Goal: Transaction & Acquisition: Purchase product/service

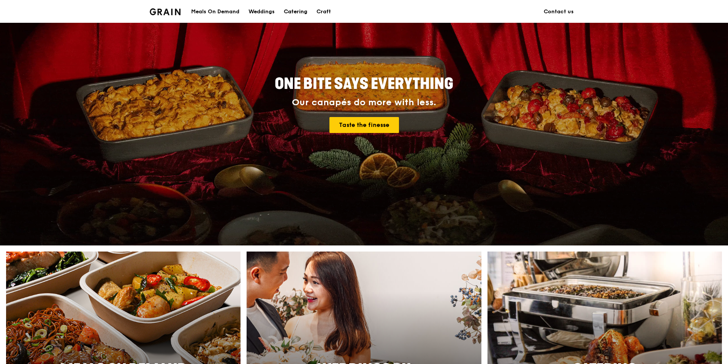
scroll to position [298, 0]
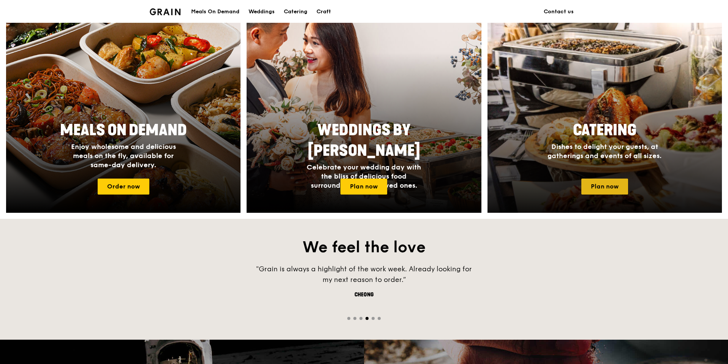
click at [539, 190] on link "Plan now" at bounding box center [604, 187] width 47 height 16
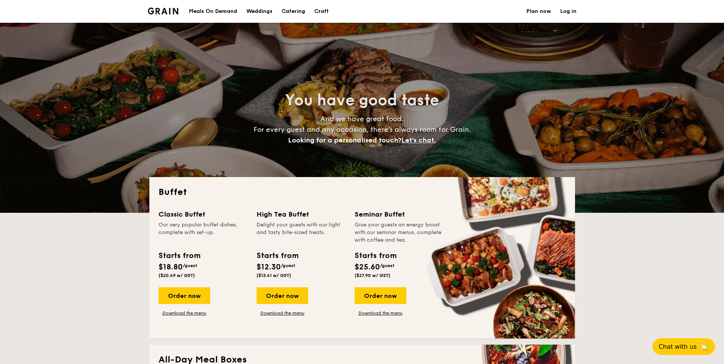
select select
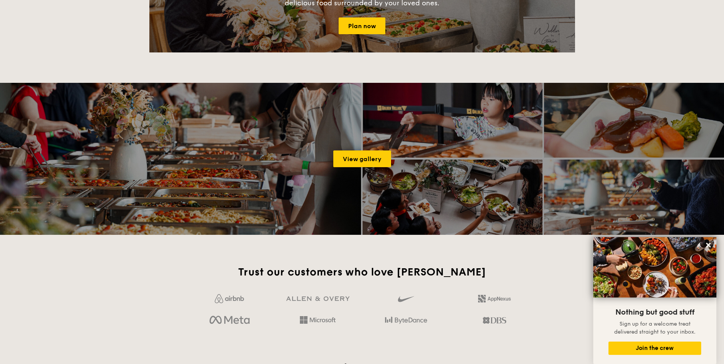
scroll to position [1028, 0]
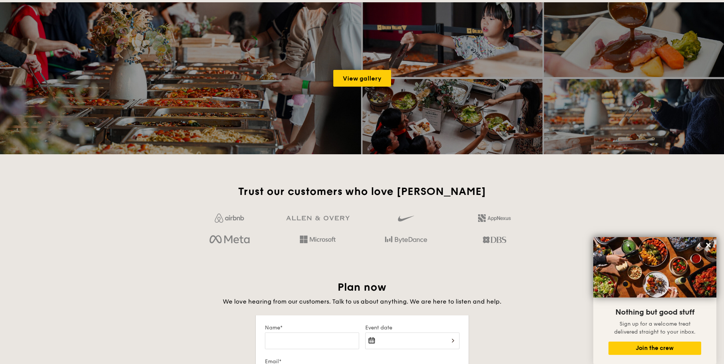
click at [357, 88] on div "View gallery" at bounding box center [362, 78] width 724 height 152
click at [359, 84] on link "View gallery" at bounding box center [362, 78] width 58 height 17
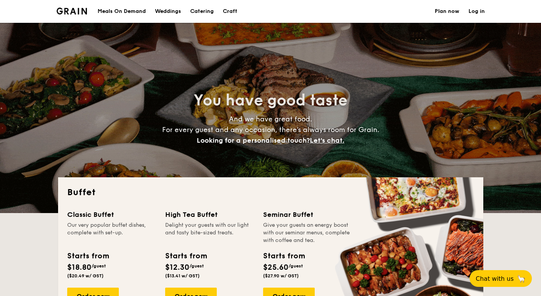
select select
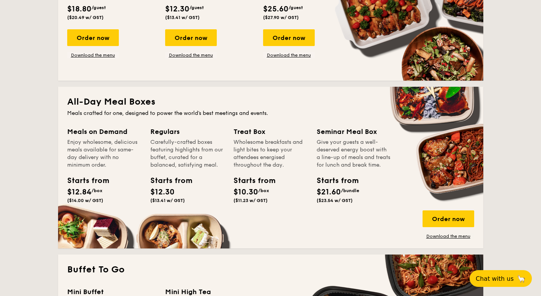
scroll to position [202, 0]
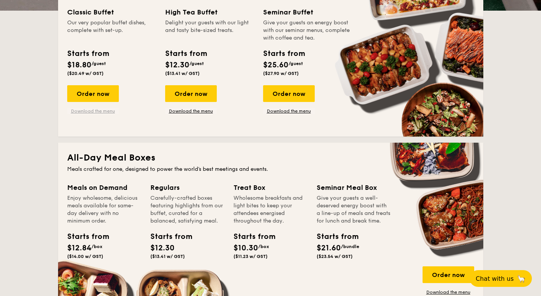
click at [97, 112] on link "Download the menu" at bounding box center [93, 111] width 52 height 6
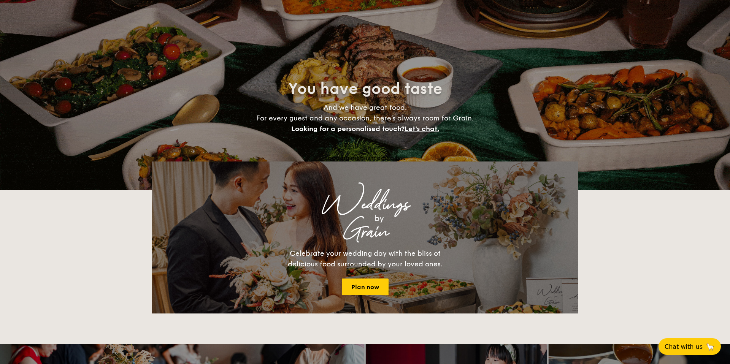
select select
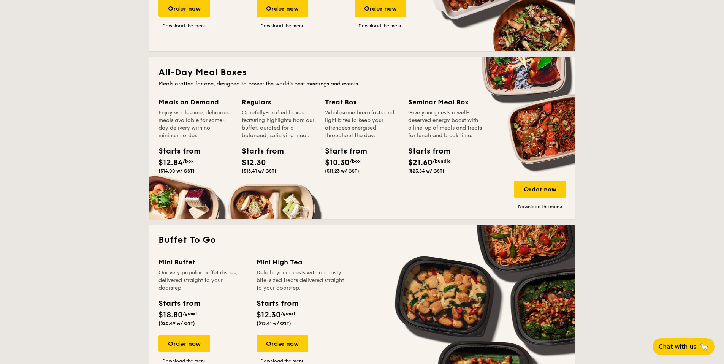
scroll to position [454, 0]
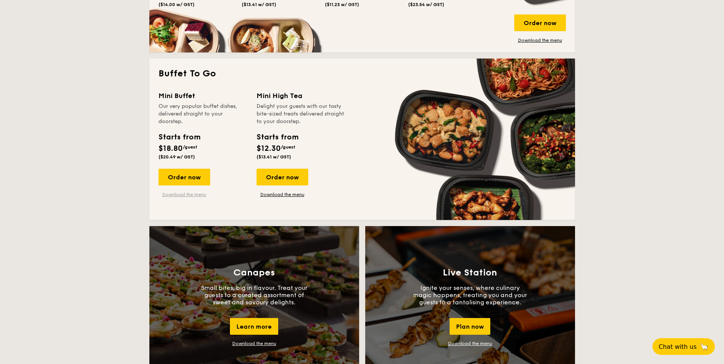
click at [197, 196] on link "Download the menu" at bounding box center [184, 195] width 52 height 6
click at [207, 177] on div "Order now" at bounding box center [184, 177] width 52 height 17
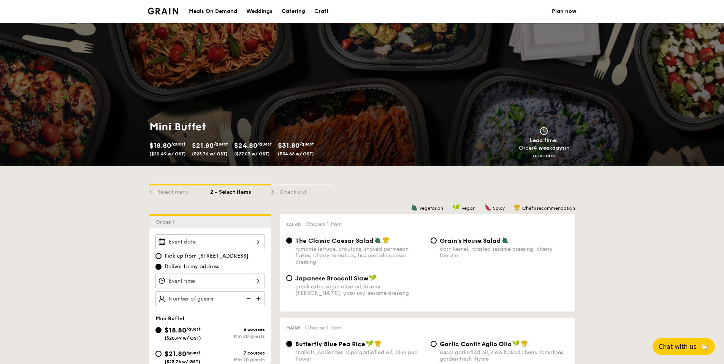
scroll to position [2, 0]
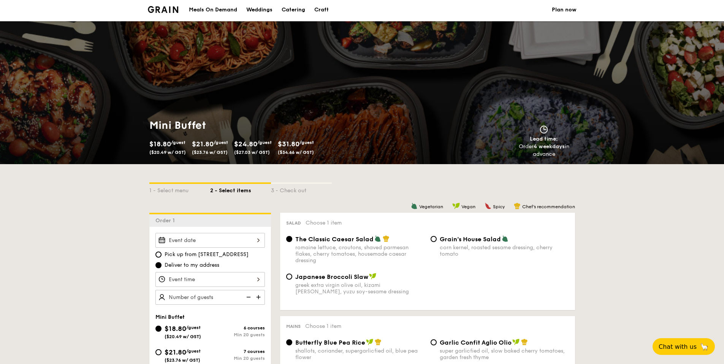
click at [208, 239] on div at bounding box center [209, 240] width 109 height 15
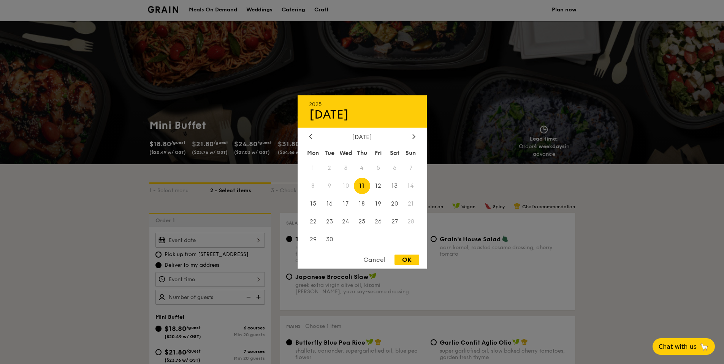
click at [363, 188] on span "11" at bounding box center [362, 186] width 16 height 16
click at [405, 261] on div "OK" at bounding box center [406, 260] width 25 height 10
type input "Sep 11, 2025"
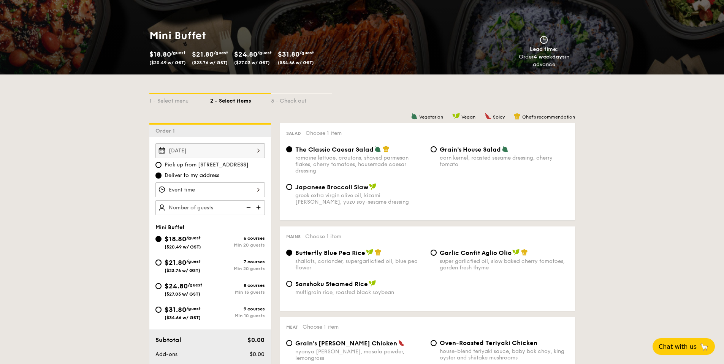
scroll to position [93, 0]
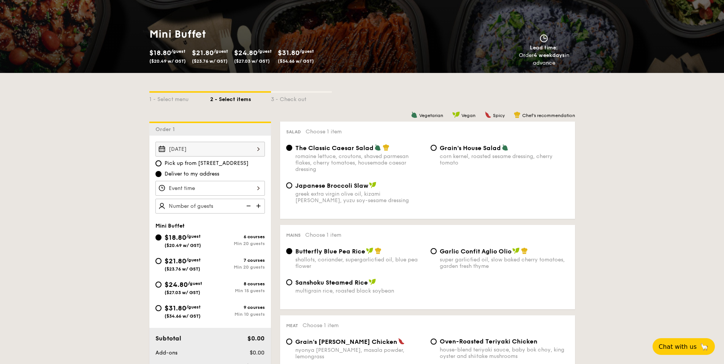
click at [218, 190] on div "12 1 2 3 4 5 6 7 8 9 10 11 00 15 30 45 am pm Cancel OK" at bounding box center [209, 188] width 109 height 15
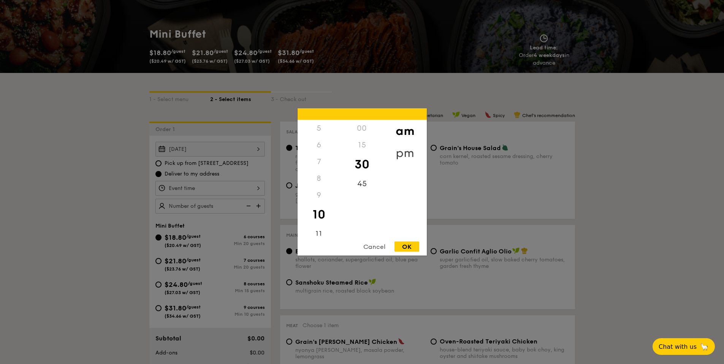
click at [399, 154] on div "pm" at bounding box center [404, 153] width 43 height 22
click at [318, 146] on div "6" at bounding box center [319, 148] width 43 height 22
click at [407, 247] on div "OK" at bounding box center [406, 247] width 25 height 10
type input "6:30PM"
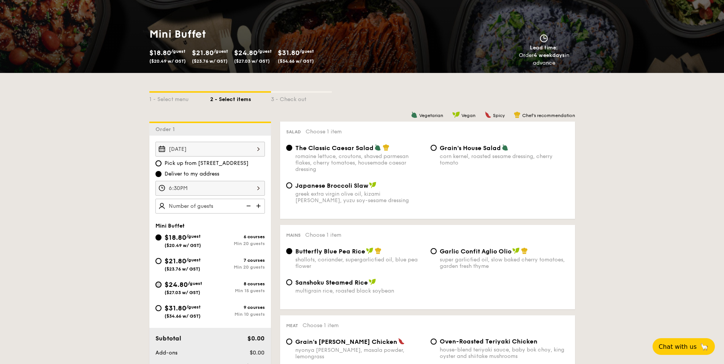
click at [158, 287] on input "$24.80 /guest ($27.03 w/ GST) 8 courses Min 15 guests" at bounding box center [158, 285] width 6 height 6
radio input "true"
radio input "false"
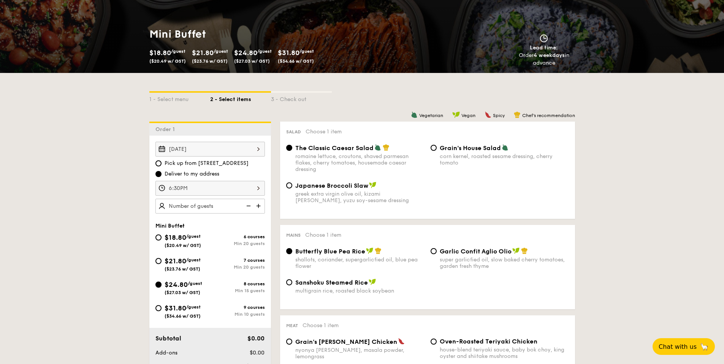
radio input "true"
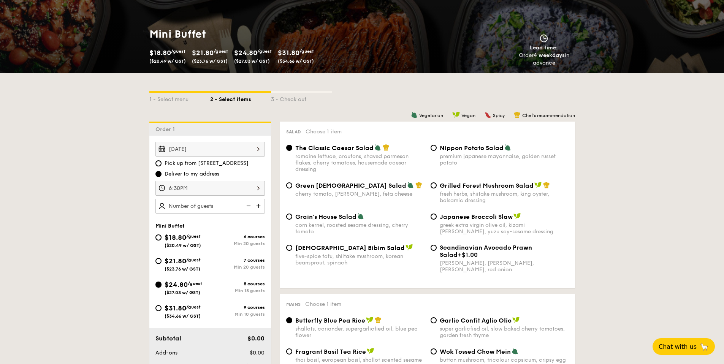
click at [158, 286] on input "$24.80 /guest ($27.03 w/ GST) 8 courses Min 15 guests" at bounding box center [158, 285] width 6 height 6
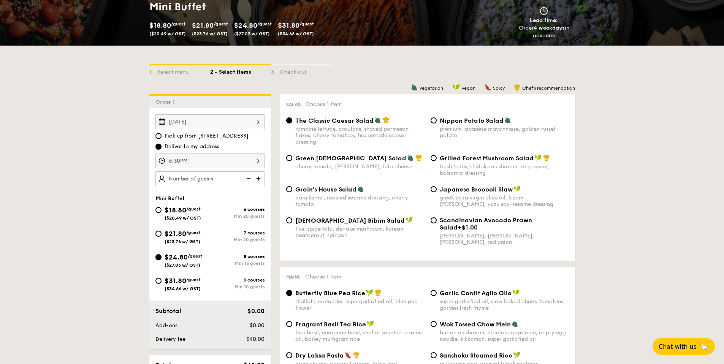
scroll to position [272, 0]
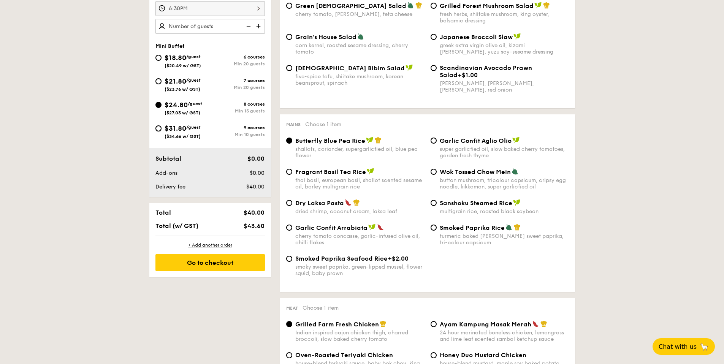
click at [155, 125] on input "$31.80 /guest ($34.66 w/ GST) 9 courses Min 10 guests" at bounding box center [158, 128] width 6 height 6
radio input "true"
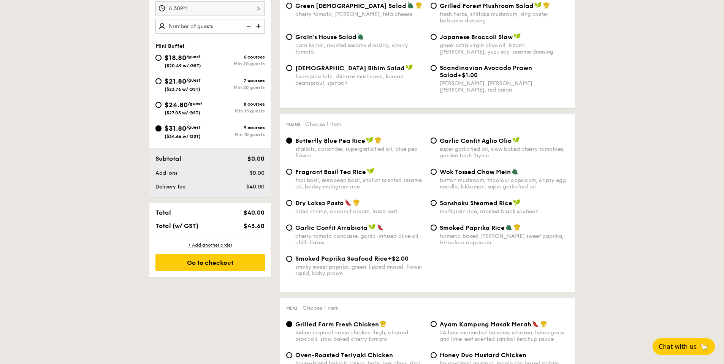
radio input "true"
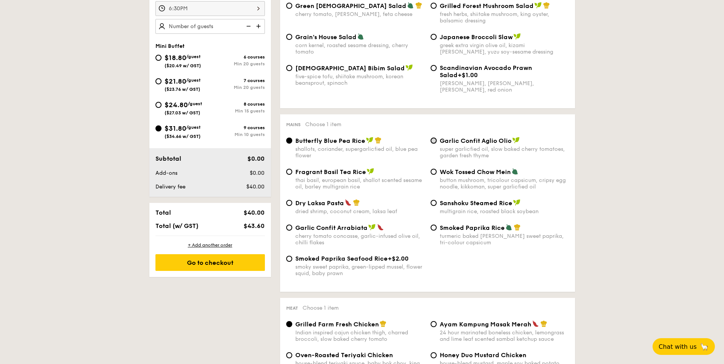
click at [434, 141] on input "Garlic Confit Aglio Olio super garlicfied oil, slow baked cherry tomatoes, gard…" at bounding box center [434, 141] width 6 height 6
radio input "true"
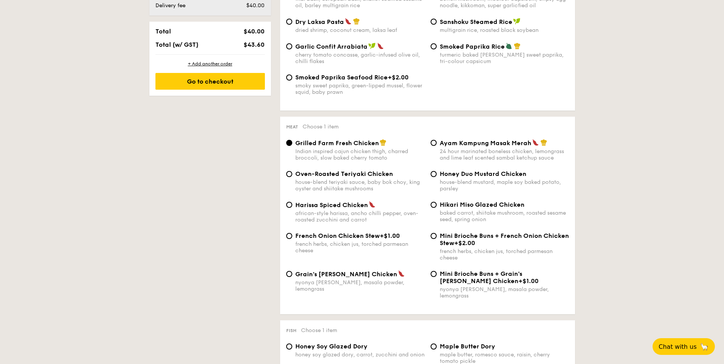
scroll to position [460, 0]
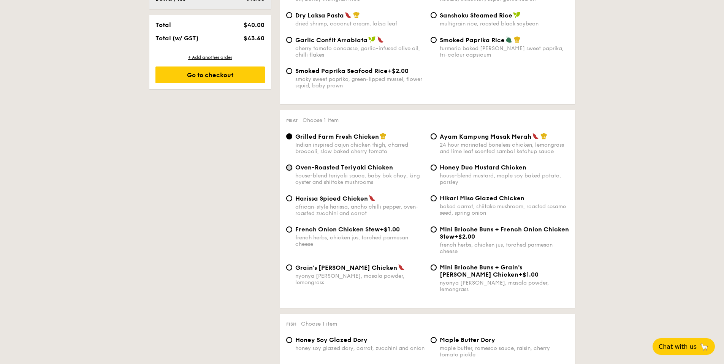
click at [288, 169] on input "Oven-Roasted Teriyaki Chicken house-blend teriyaki sauce, baby bok choy, king o…" at bounding box center [289, 168] width 6 height 6
radio input "true"
click at [288, 169] on input "Oven-Roasted Teriyaki Chicken house-blend teriyaki sauce, baby bok choy, king o…" at bounding box center [289, 168] width 6 height 6
click at [432, 199] on input "Hikari Miso Glazed Chicken baked carrot, shiitake mushroom, roasted sesame seed…" at bounding box center [434, 198] width 6 height 6
radio input "true"
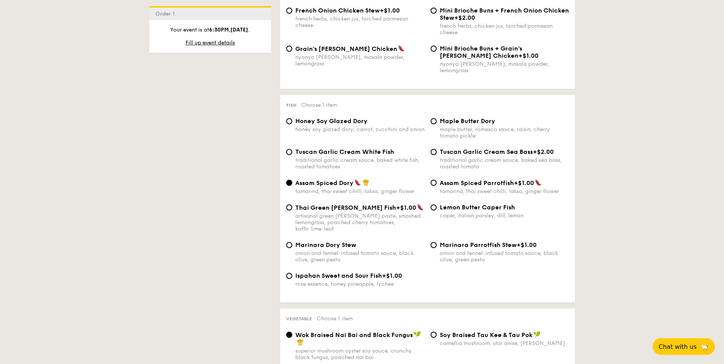
scroll to position [679, 0]
click at [433, 204] on input "Lemon Butter Caper Fish caper, italian parsley, dill, lemon" at bounding box center [434, 207] width 6 height 6
radio input "true"
click at [290, 149] on input "Tuscan Garlic Cream White Fish traditional garlic cream sauce, baked white fish…" at bounding box center [289, 152] width 6 height 6
radio input "true"
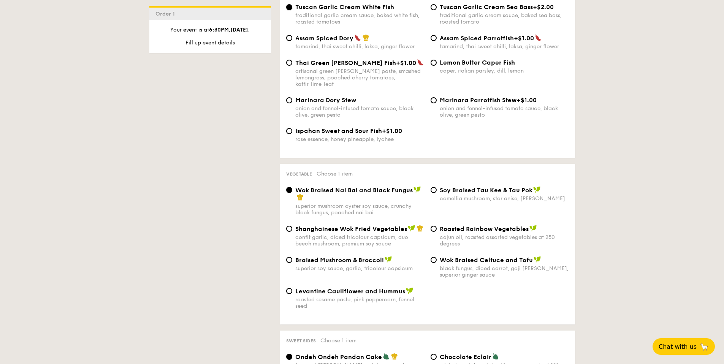
scroll to position [824, 0]
click at [288, 256] on input "Braised Mushroom & Broccoli superior soy sauce, garlic, tricolour capsicum" at bounding box center [289, 259] width 6 height 6
radio input "true"
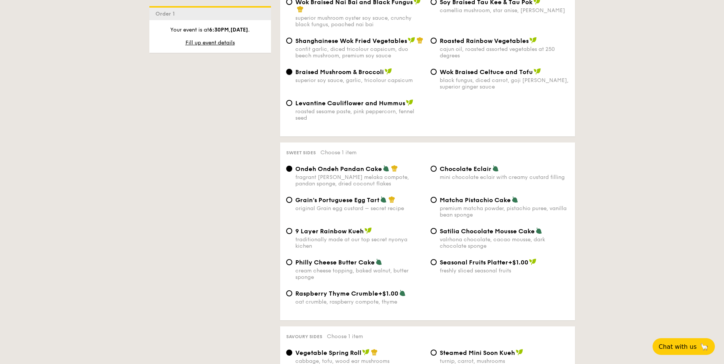
scroll to position [1018, 0]
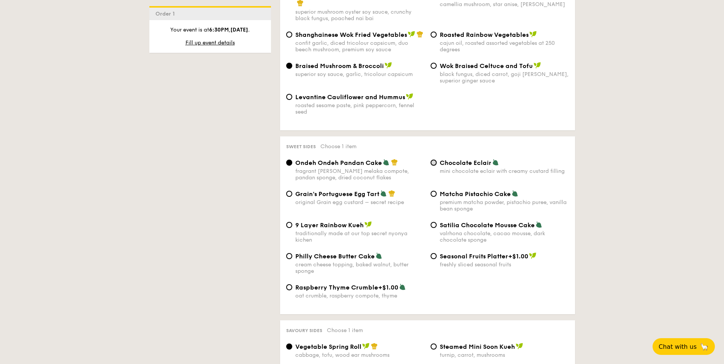
click at [434, 160] on input "Chocolate Eclair mini chocolate eclair with creamy custard filling" at bounding box center [434, 163] width 6 height 6
radio input "true"
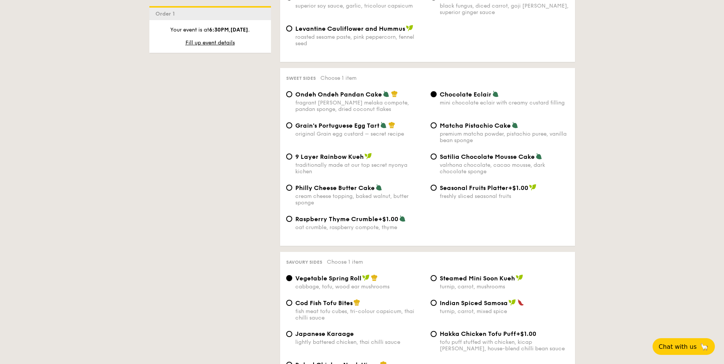
scroll to position [1162, 0]
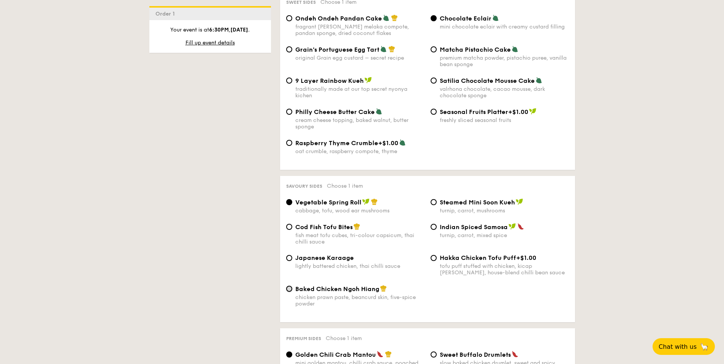
click at [289, 286] on input "Baked Chicken Ngoh Hiang chicken prawn paste, beancurd skin, five-spice powder" at bounding box center [289, 289] width 6 height 6
radio input "true"
click at [460, 285] on div "Baked Chicken Ngoh Hiang chicken prawn paste, beancurd skin, five-spice powder" at bounding box center [427, 300] width 289 height 31
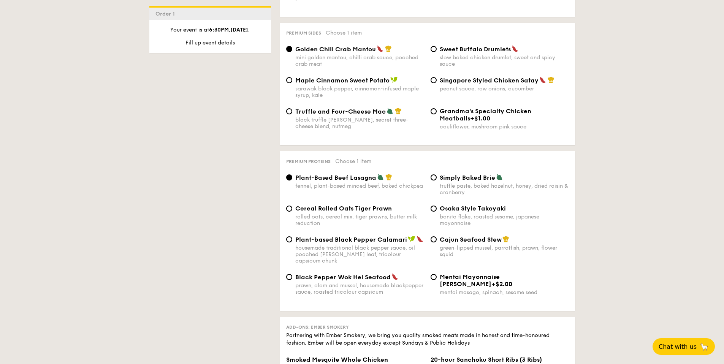
scroll to position [1408, 0]
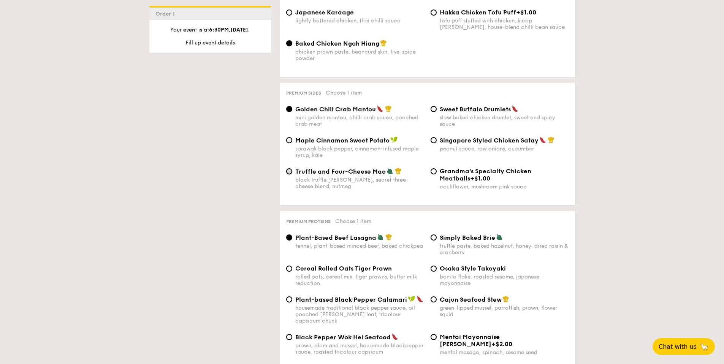
click at [290, 168] on input "Truffle and Four-Cheese Mac black truffle pate, brie, secret three-cheese blend…" at bounding box center [289, 171] width 6 height 6
radio input "true"
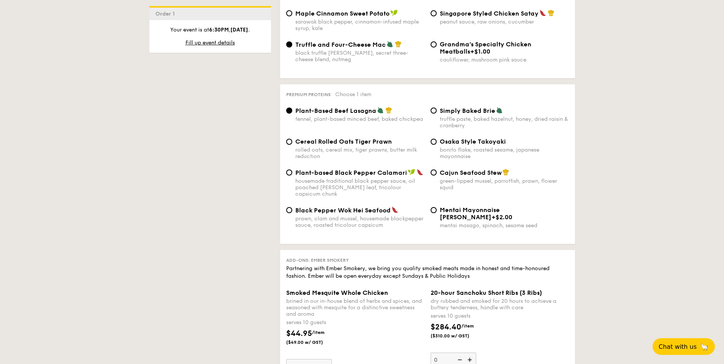
scroll to position [1527, 0]
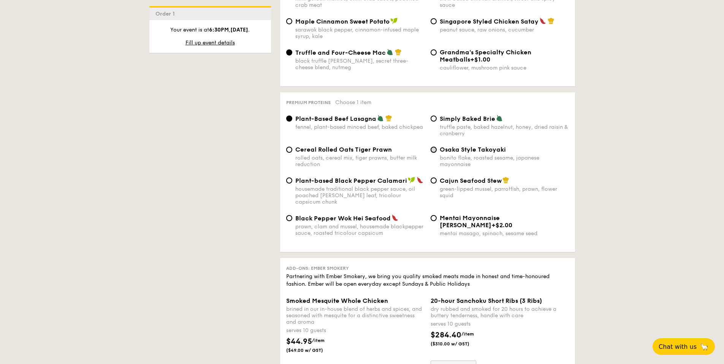
click at [435, 147] on input "Osaka Style Takoyaki bonito flake, roasted sesame, japanese mayonnaise" at bounding box center [434, 150] width 6 height 6
radio input "true"
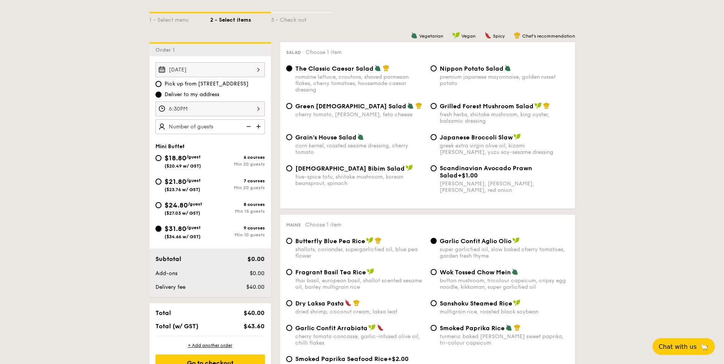
scroll to position [173, 0]
click at [259, 125] on img at bounding box center [258, 126] width 11 height 14
click at [259, 131] on img at bounding box center [258, 126] width 11 height 14
type input "20 guests"
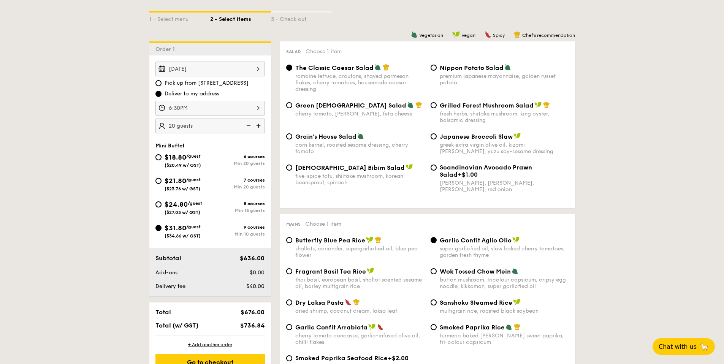
click at [161, 207] on div "$24.80 /guest ($27.03 w/ GST)" at bounding box center [182, 207] width 55 height 16
click at [161, 207] on input "$24.80 /guest ($27.03 w/ GST) 8 courses Min 15 guests" at bounding box center [158, 204] width 6 height 6
radio input "true"
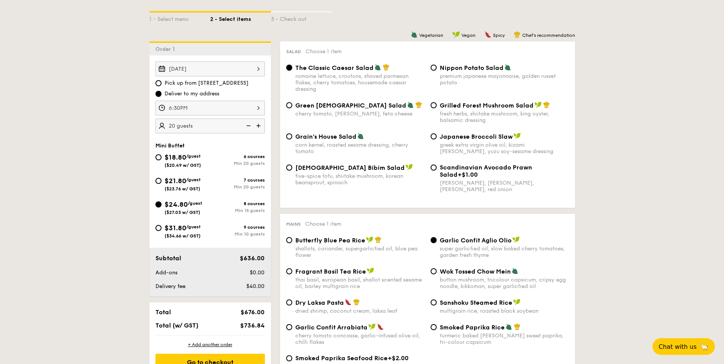
radio input "true"
radio input "false"
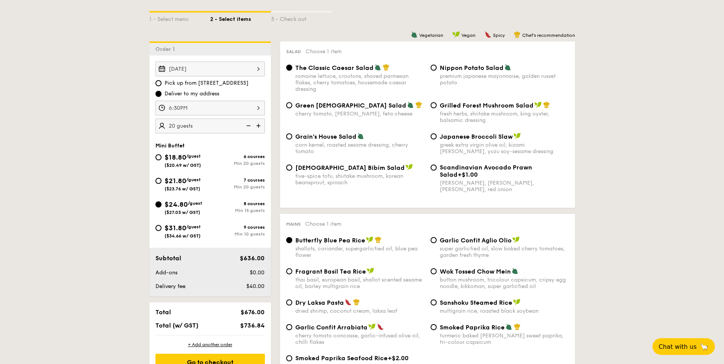
radio input "true"
click at [163, 230] on div "$31.80 /guest ($34.66 w/ GST)" at bounding box center [182, 231] width 55 height 16
click at [161, 230] on input "$31.80 /guest ($34.66 w/ GST) 9 courses Min 10 guests" at bounding box center [158, 228] width 6 height 6
radio input "true"
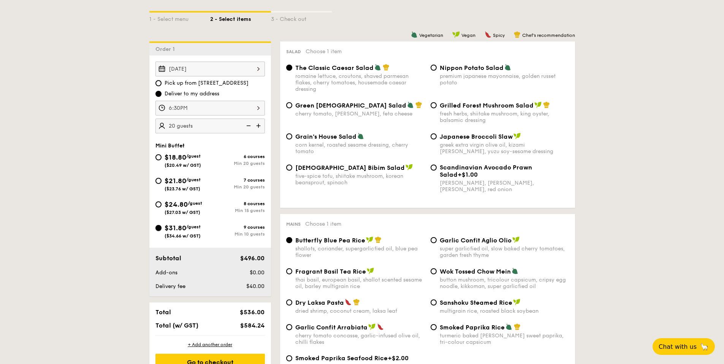
radio input "true"
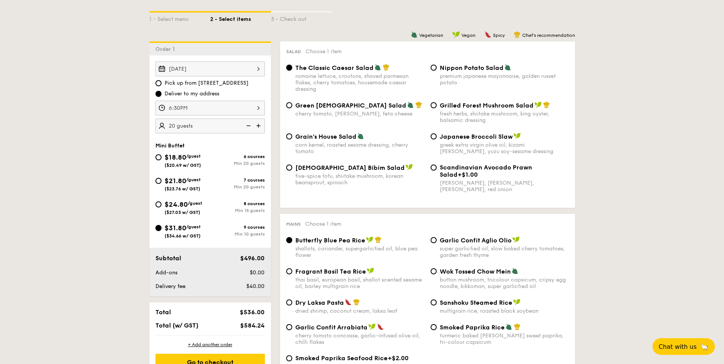
radio input "true"
click at [161, 211] on div "$24.80 /guest ($27.03 w/ GST)" at bounding box center [182, 207] width 55 height 16
click at [161, 207] on input "$24.80 /guest ($27.03 w/ GST) 8 courses Min 15 guests" at bounding box center [158, 204] width 6 height 6
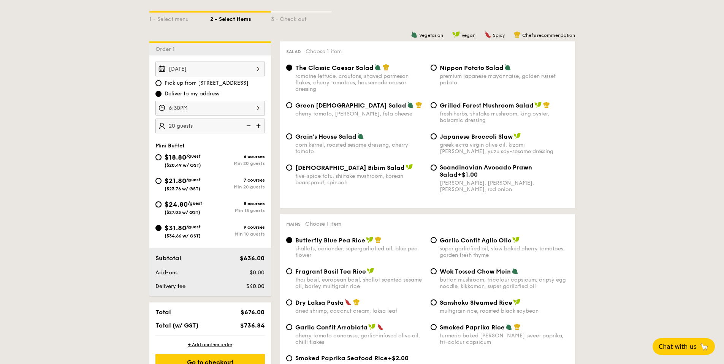
radio input "true"
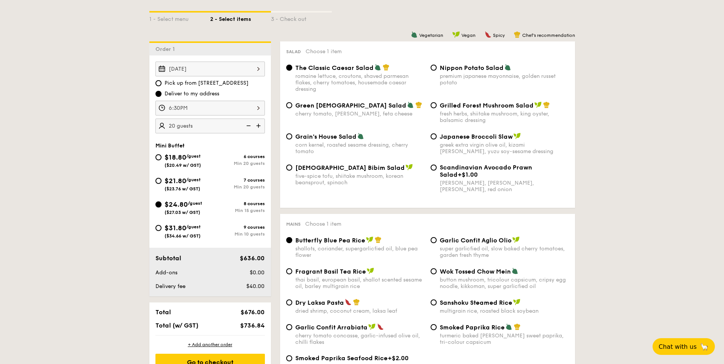
radio input "true"
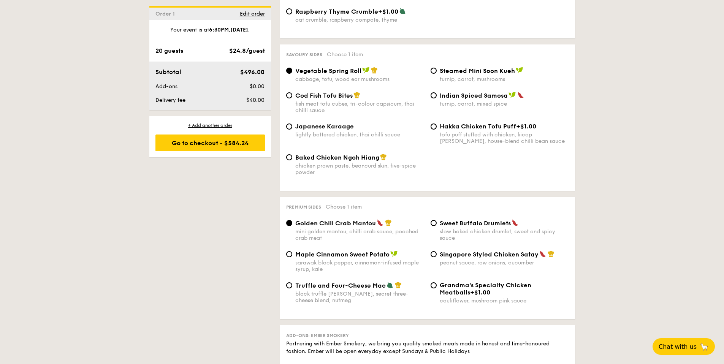
scroll to position [1205, 0]
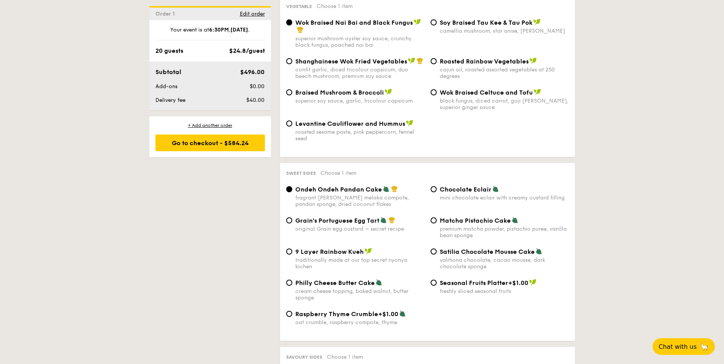
click at [134, 63] on div "1 - Select menu 2 - Select items 3 - Check out Order 1 Sep 11, 2025 Pick up fro…" at bounding box center [362, 341] width 724 height 2334
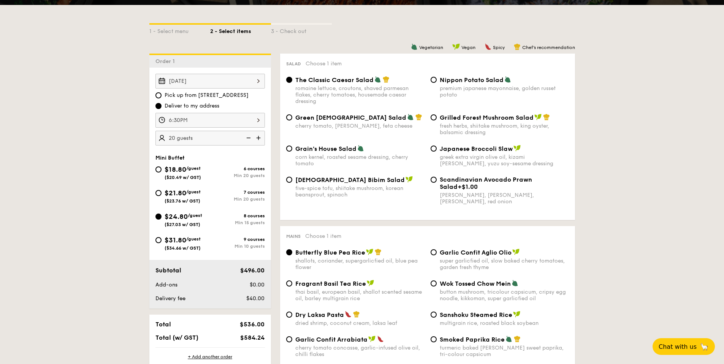
scroll to position [165, 0]
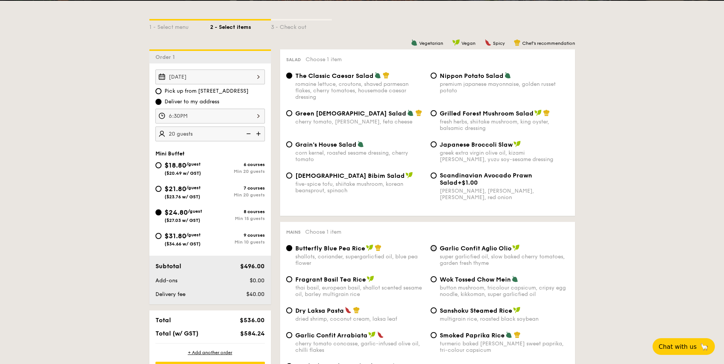
click at [433, 249] on input "Garlic Confit Aglio Olio super garlicfied oil, slow baked cherry tomatoes, gard…" at bounding box center [434, 248] width 6 height 6
radio input "true"
click at [568, 272] on div "Butterfly Blue Pea Rice shallots, coriander, supergarlicfied oil, blue pea flow…" at bounding box center [427, 259] width 289 height 31
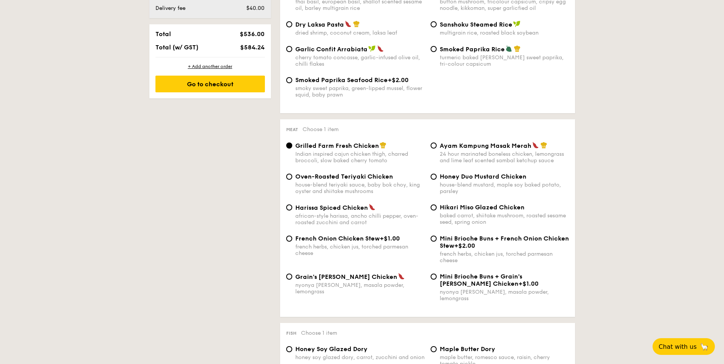
scroll to position [451, 0]
click at [434, 208] on input "Hikari Miso Glazed Chicken baked carrot, shiitake mushroom, roasted sesame seed…" at bounding box center [434, 207] width 6 height 6
radio input "true"
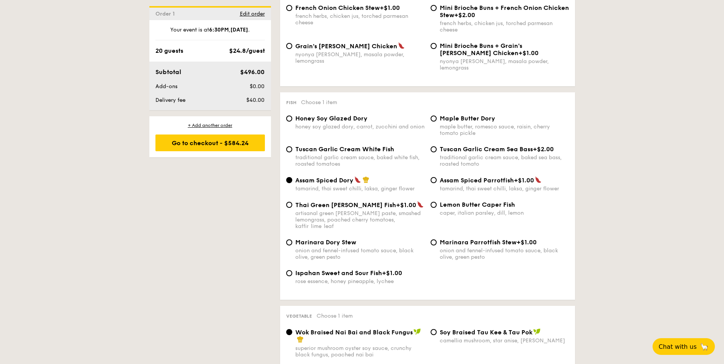
scroll to position [683, 0]
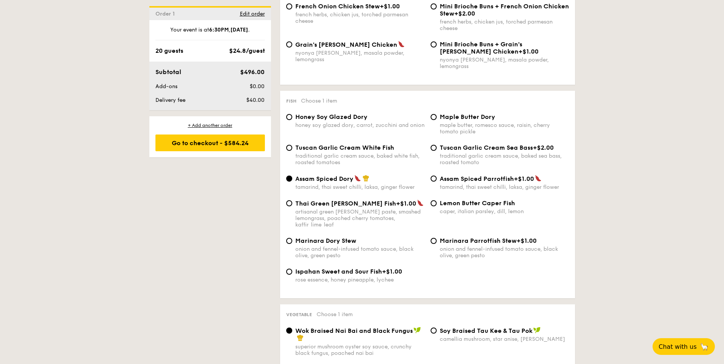
click at [288, 145] on input "Tuscan Garlic Cream White Fish traditional garlic cream sauce, baked white fish…" at bounding box center [289, 148] width 6 height 6
radio input "true"
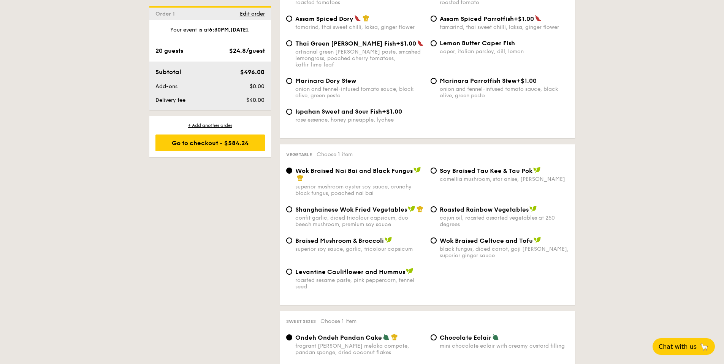
scroll to position [852, 0]
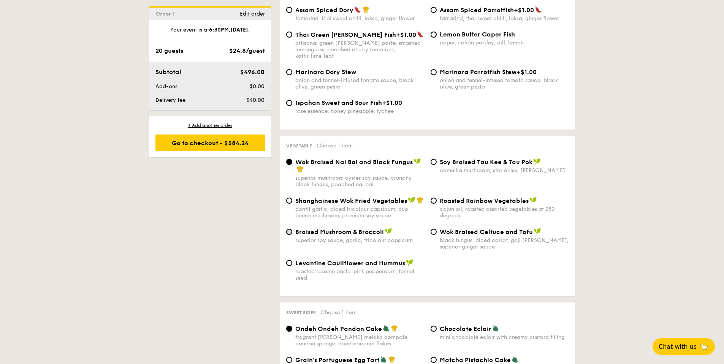
click at [288, 229] on input "Braised Mushroom & Broccoli superior soy sauce, garlic, tricolour capsicum" at bounding box center [289, 232] width 6 height 6
radio input "true"
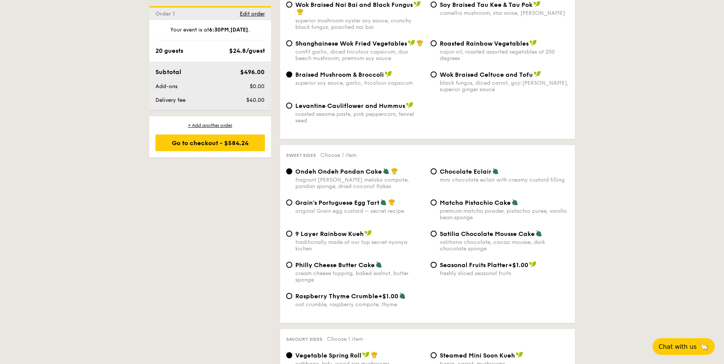
scroll to position [1011, 0]
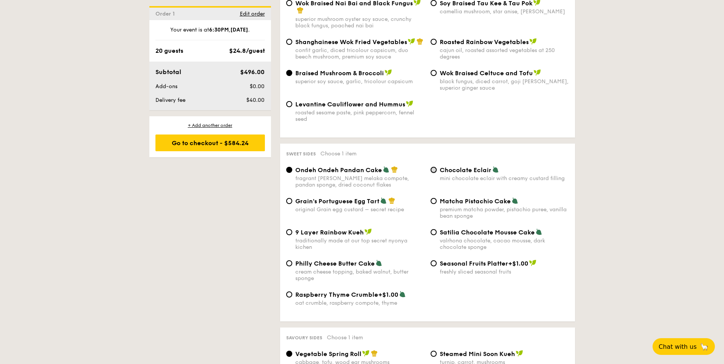
click at [435, 167] on input "Chocolate Eclair mini chocolate eclair with creamy custard filling" at bounding box center [434, 170] width 6 height 6
radio input "true"
click at [585, 170] on div "1 - Select menu 2 - Select items 3 - Check out Order 1 Sep 11, 2025 Pick up fro…" at bounding box center [362, 322] width 724 height 2334
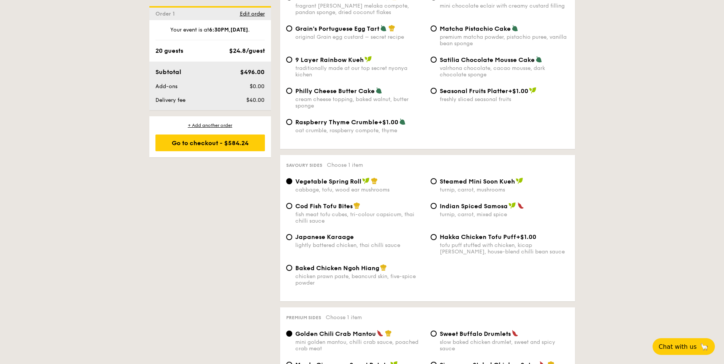
scroll to position [1203, 0]
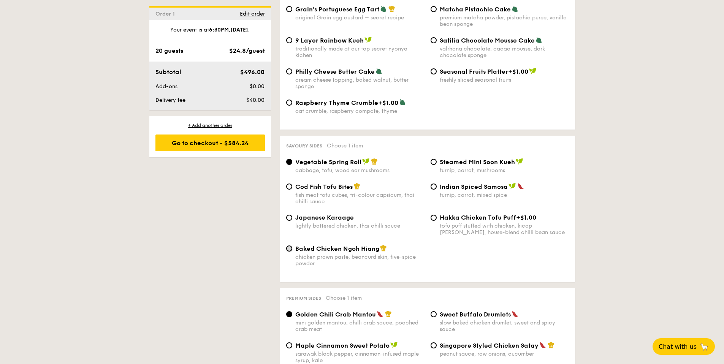
click at [289, 245] on input "Baked Chicken Ngoh Hiang chicken prawn paste, beancurd skin, five-spice powder" at bounding box center [289, 248] width 6 height 6
radio input "true"
click at [416, 254] on div "chicken prawn paste, beancurd skin, five-spice powder" at bounding box center [359, 260] width 129 height 13
click at [292, 245] on input "Baked Chicken Ngoh Hiang chicken prawn paste, beancurd skin, five-spice powder" at bounding box center [289, 248] width 6 height 6
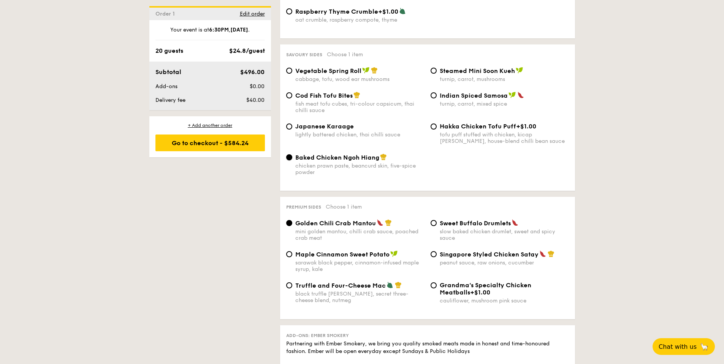
scroll to position [1311, 0]
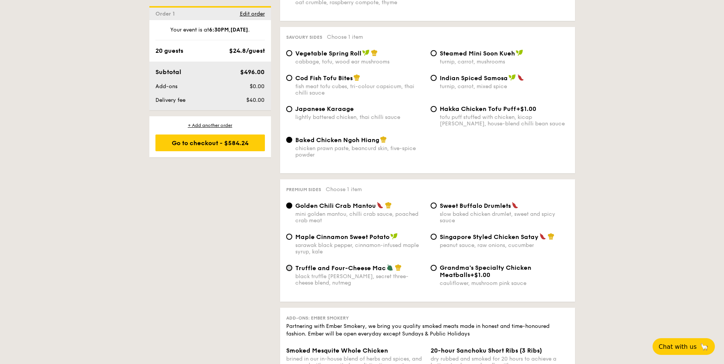
click at [288, 265] on input "Truffle and Four-Cheese Mac black truffle pate, brie, secret three-cheese blend…" at bounding box center [289, 268] width 6 height 6
radio input "true"
click at [257, 263] on div "1 - Select menu 2 - Select items 3 - Check out Order 1 Sep 11, 2025 Pick up fro…" at bounding box center [362, 21] width 438 height 2334
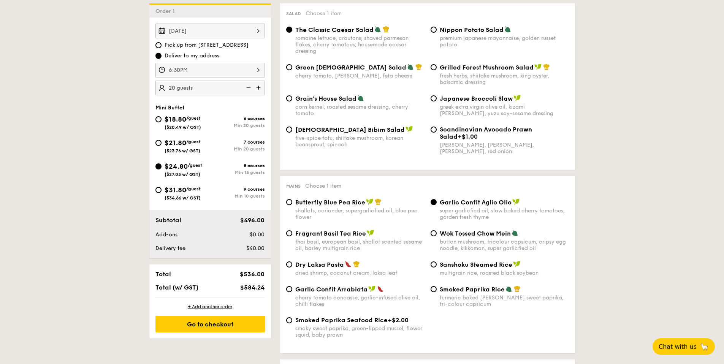
scroll to position [218, 0]
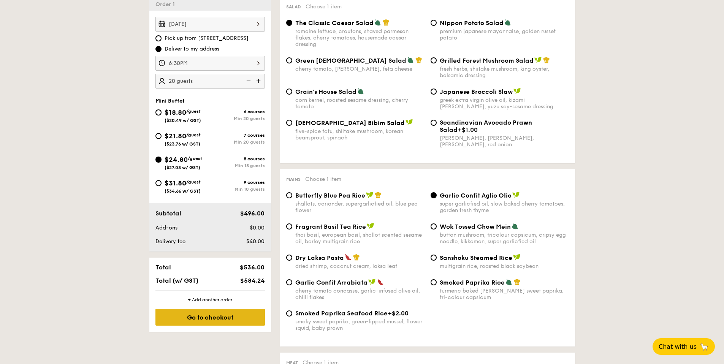
click at [206, 318] on div "Go to checkout" at bounding box center [209, 317] width 109 height 17
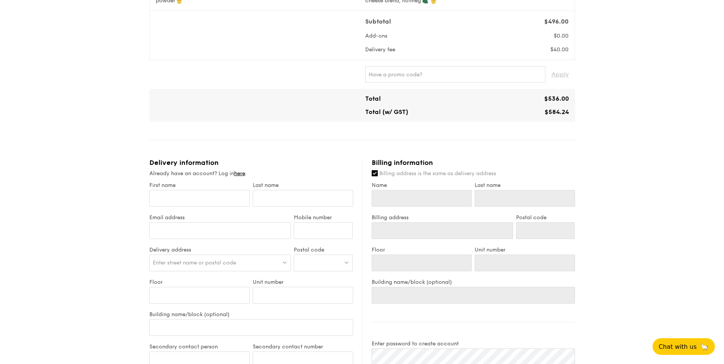
scroll to position [332, 0]
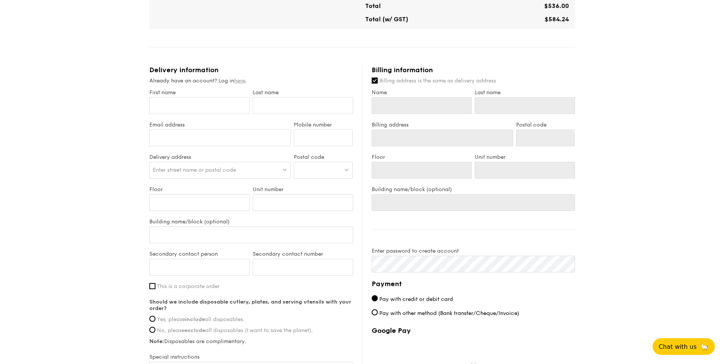
click at [241, 82] on link "here" at bounding box center [239, 81] width 11 height 6
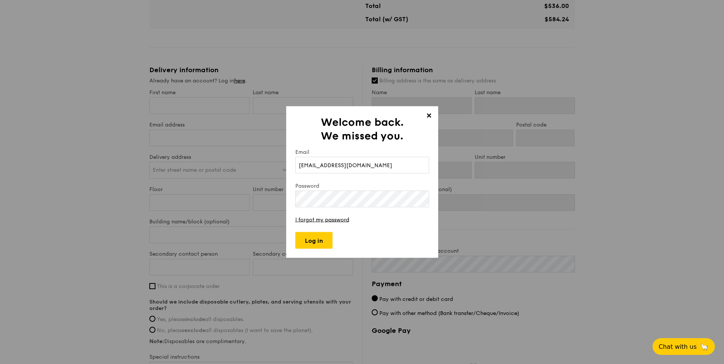
type input "raelyn0802@hotmail.com"
click at [327, 236] on input "Log in" at bounding box center [313, 240] width 37 height 17
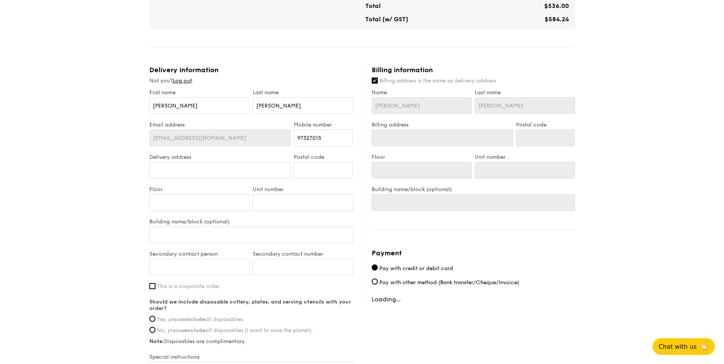
type input "273C Jurong West Avenue 3"
type input "643273"
type input "02"
type input "07"
type input "273C Jurong West Avenue 3"
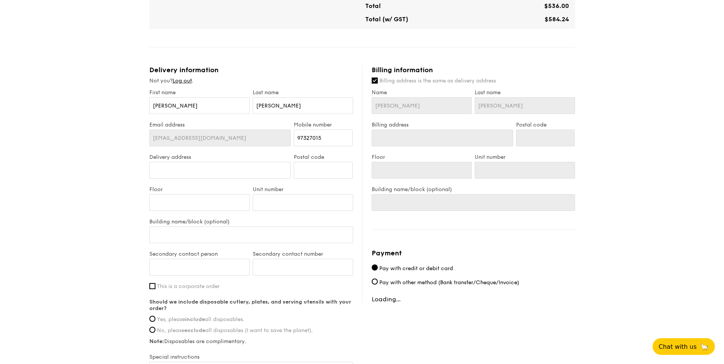
type input "643273"
type input "02"
type input "07"
click at [187, 107] on input "Tiffany" at bounding box center [199, 105] width 100 height 17
drag, startPoint x: 194, startPoint y: 107, endPoint x: 138, endPoint y: 117, distance: 57.2
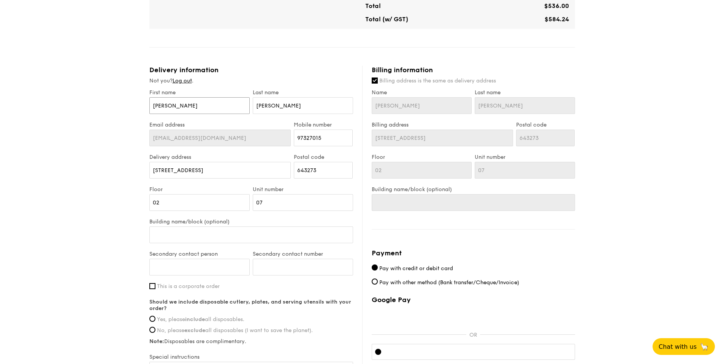
click at [116, 113] on div "1 - Select menu 2 - Select items 3 - Check out Mini Buffet $24.80 /guest ($27.0…" at bounding box center [362, 53] width 724 height 770
type input "Tiffan"
type input "Tiffa"
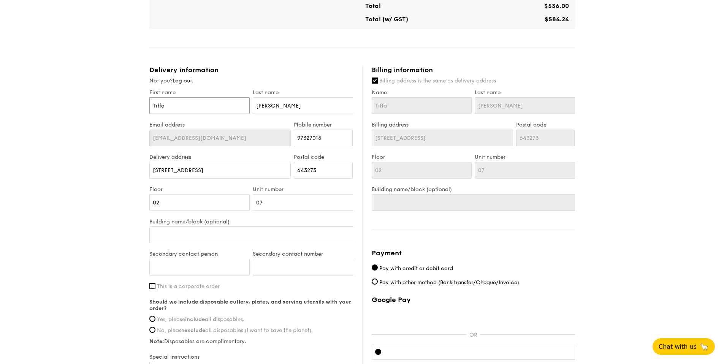
type input "Tiff"
type input "Tif"
type input "Ti"
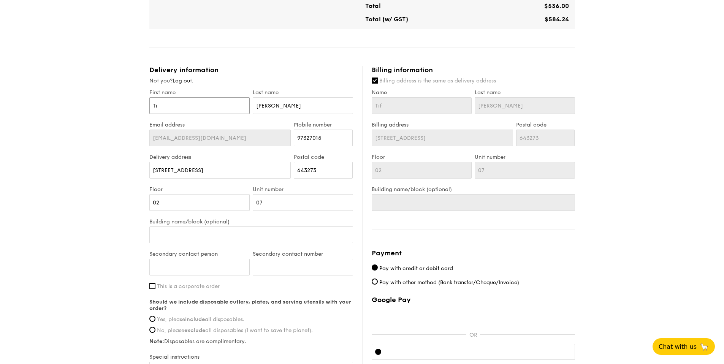
type input "Ti"
type input "T"
type input "X"
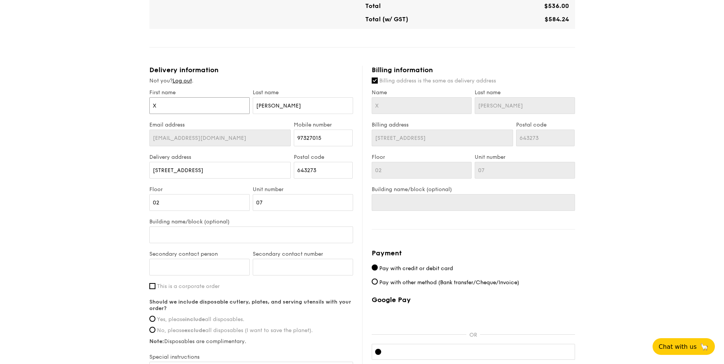
type input "Xu"
type input "Xun"
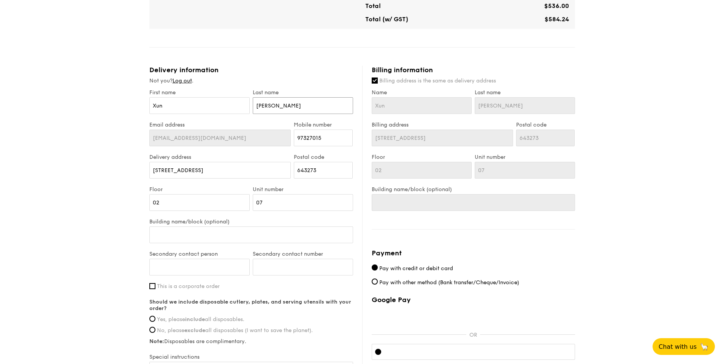
click at [274, 110] on input "Ng" at bounding box center [303, 105] width 100 height 17
type input "N"
type input "y"
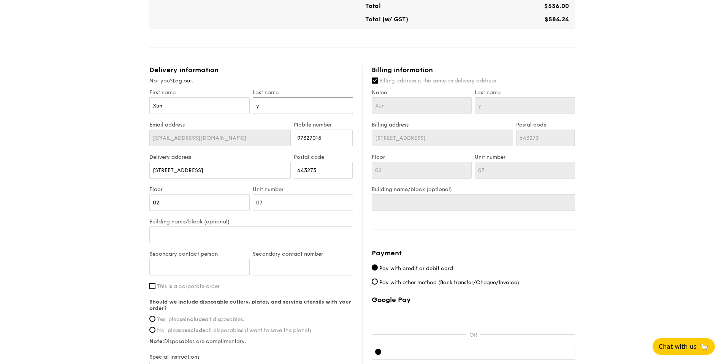
type input "ya"
type input "yao"
type input "ya"
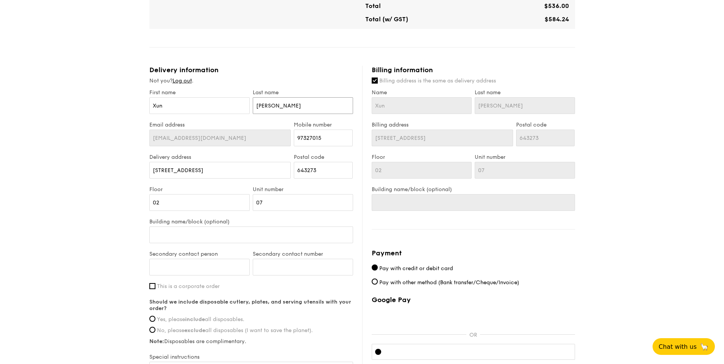
type input "ya"
type input "y"
type input "Y"
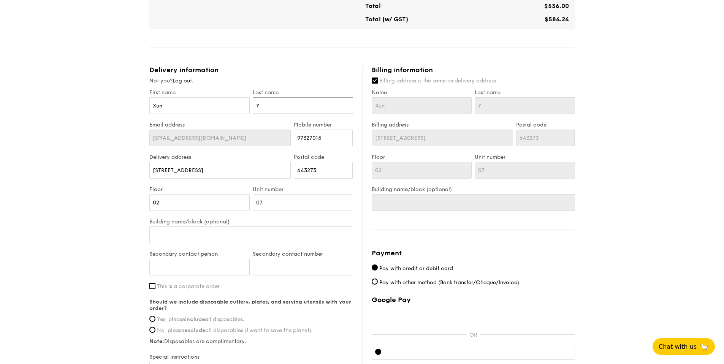
type input "Ya"
type input "Yao"
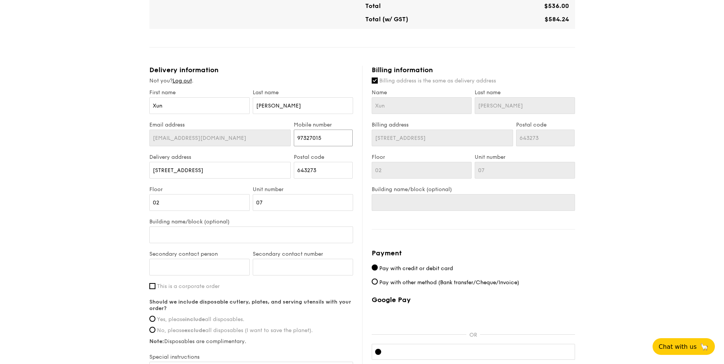
click at [328, 136] on input "97327015" at bounding box center [323, 138] width 59 height 17
type input "9"
paste input "82016025"
type input "82016025"
drag, startPoint x: 237, startPoint y: 171, endPoint x: 151, endPoint y: 170, distance: 86.3
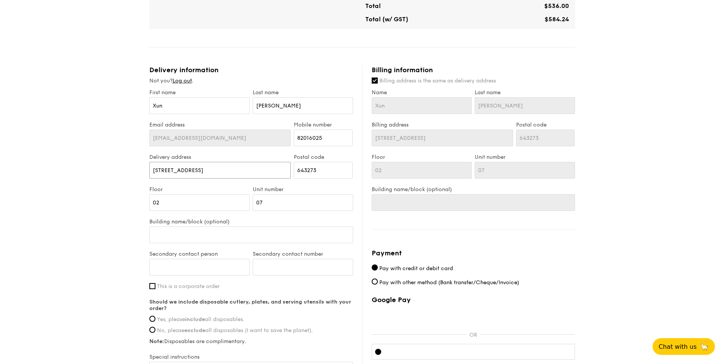
click at [151, 170] on input "273C Jurong West Avenue 3" at bounding box center [220, 170] width 142 height 17
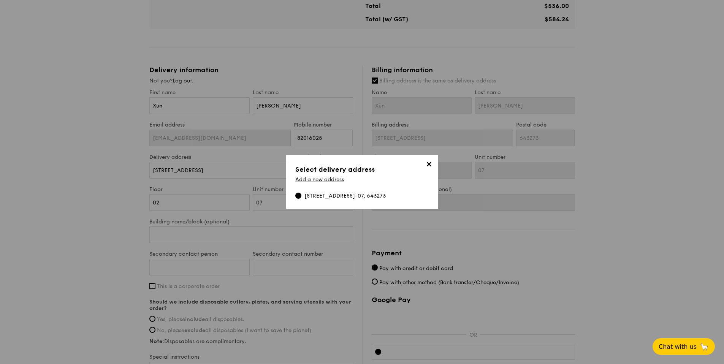
click at [427, 165] on span "✕" at bounding box center [429, 165] width 11 height 11
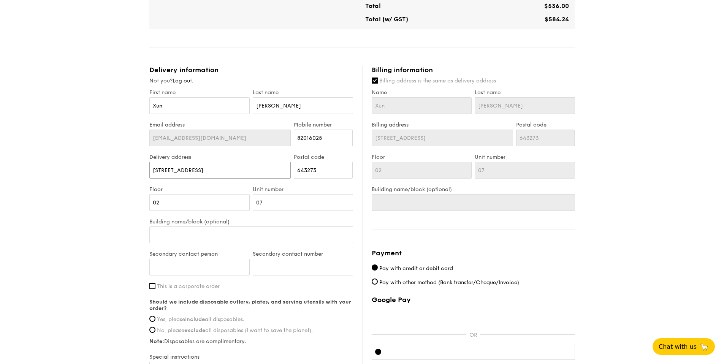
click at [247, 176] on input "273C Jurong West Avenue 3" at bounding box center [220, 170] width 142 height 17
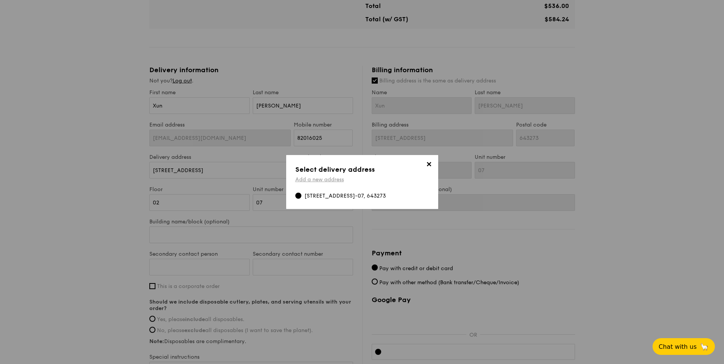
click at [318, 177] on link "Add a new address" at bounding box center [319, 179] width 49 height 6
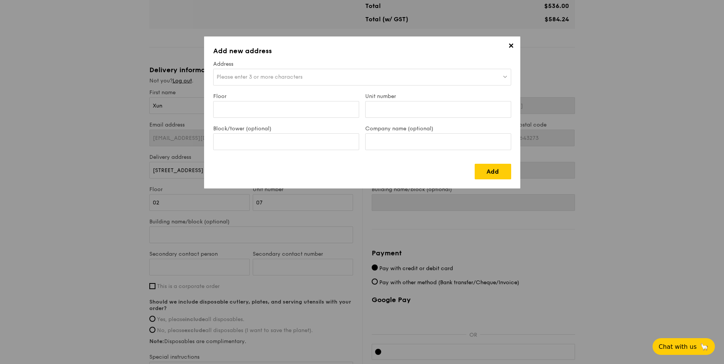
click at [299, 78] on span "Please enter 3 or more characters" at bounding box center [260, 77] width 86 height 6
type input "F"
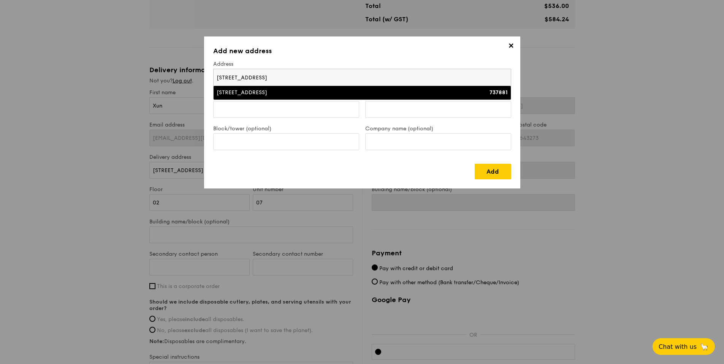
type input "24 woodlands drive"
click at [266, 96] on div "24 Woodlands Drive 16" at bounding box center [326, 93] width 218 height 8
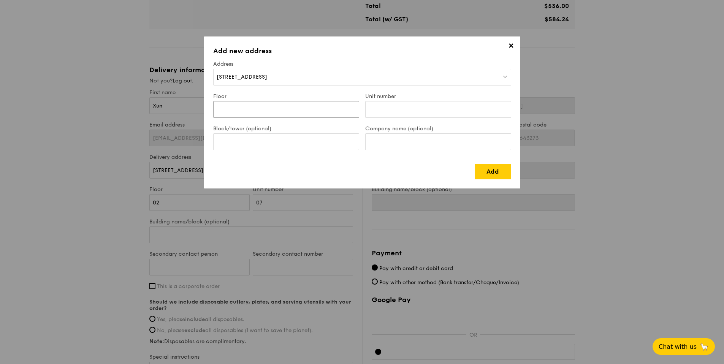
click at [266, 108] on input "Floor" at bounding box center [286, 109] width 146 height 17
paste input "Ground Floor Function Room"
type input "Ground Floor Function Room"
click at [382, 113] on input "Unit number" at bounding box center [438, 109] width 146 height 17
click at [292, 143] on input "Block/tower (optional)" at bounding box center [286, 141] width 146 height 17
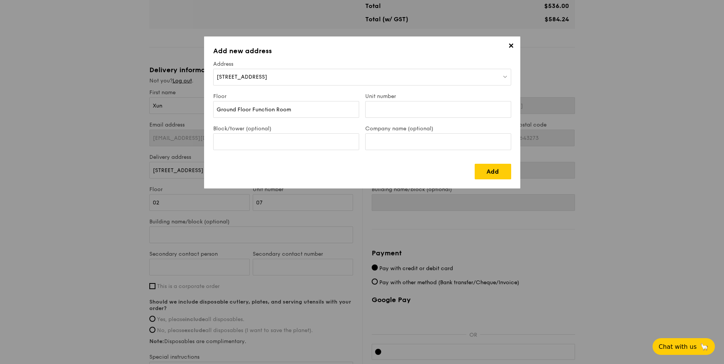
drag, startPoint x: 499, startPoint y: 170, endPoint x: 294, endPoint y: 95, distance: 218.0
click at [309, 98] on div "✕ Add new address Address 24 Woodlands Drive 16 Floor Ground Floor Function Roo…" at bounding box center [362, 112] width 316 height 152
click at [432, 152] on div "Company name (optional)" at bounding box center [438, 141] width 152 height 32
click at [291, 141] on input "Block/tower (optional)" at bounding box center [286, 141] width 146 height 17
click at [410, 143] on input "Company name (optional)" at bounding box center [438, 141] width 146 height 17
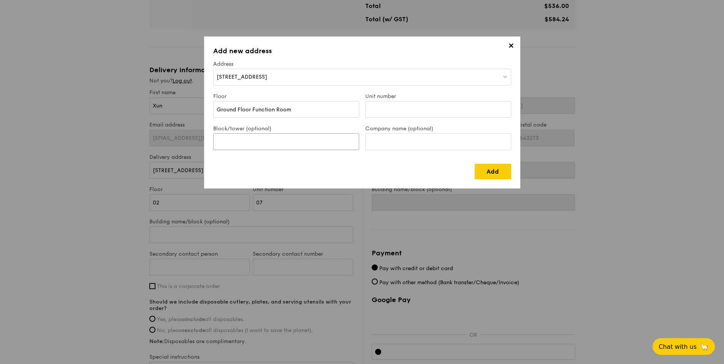
click at [313, 138] on input "Block/tower (optional)" at bounding box center [286, 141] width 146 height 17
paste input "Forestville Condo"
type input "Forestville Condo"
click at [499, 178] on link "Add" at bounding box center [493, 172] width 36 height 16
click at [309, 115] on input "Ground Floor Function Room" at bounding box center [286, 109] width 146 height 17
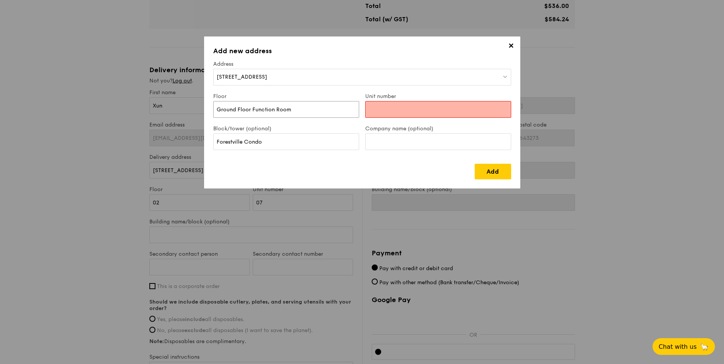
drag, startPoint x: 304, startPoint y: 113, endPoint x: 203, endPoint y: 110, distance: 100.7
click at [203, 110] on div "✕ Add new address Address 24 Woodlands Drive 16 Floor Ground Floor Function Roo…" at bounding box center [362, 182] width 724 height 364
click at [401, 109] on input "Unit number" at bounding box center [438, 109] width 146 height 17
paste input "Ground Floor Function Room"
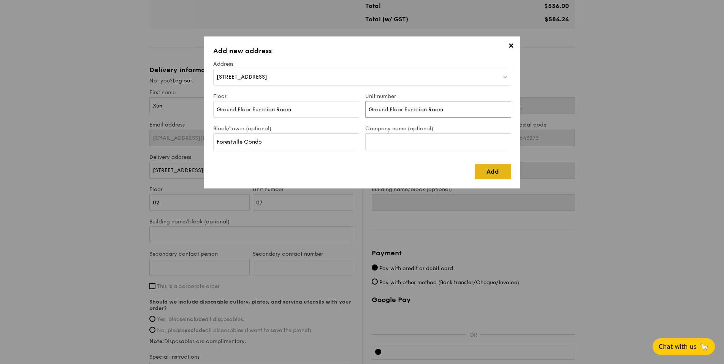
type input "Ground Floor Function Room"
click at [487, 171] on link "Add" at bounding box center [493, 172] width 36 height 16
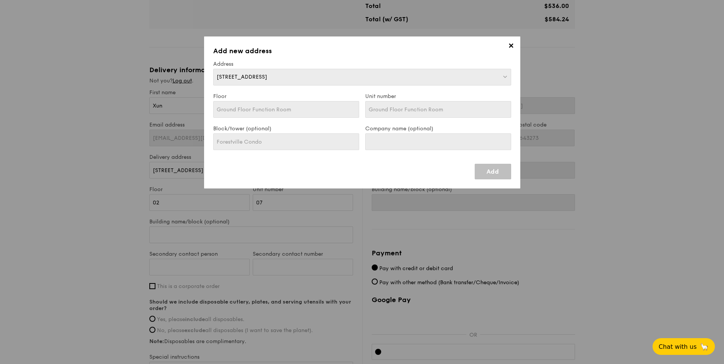
type input "24 Woodlands Drive 16"
type input "737881"
type input "Ground Floor Function Room"
type input "Forestville Condo"
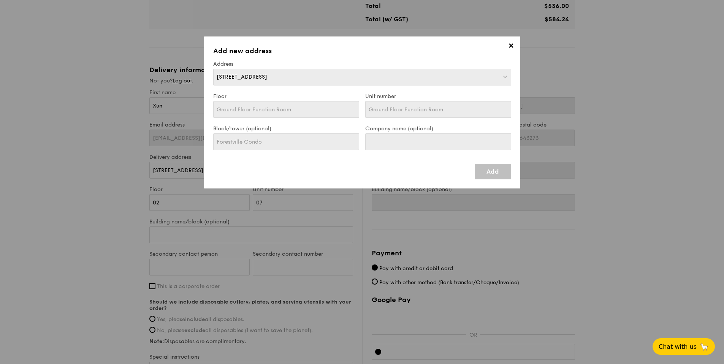
type input "24 Woodlands Drive 16"
type input "737881"
type input "Ground Floor Function Room"
type input "Forestville Condo"
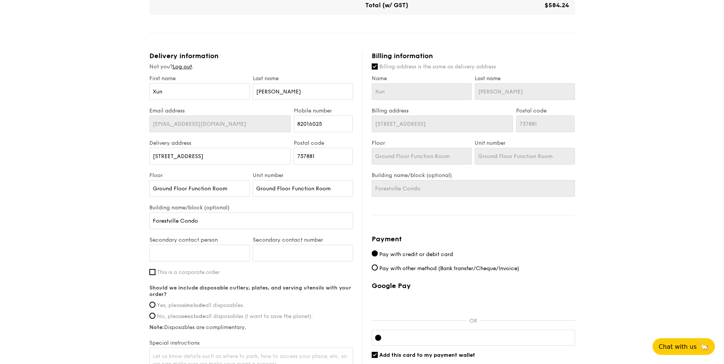
scroll to position [351, 0]
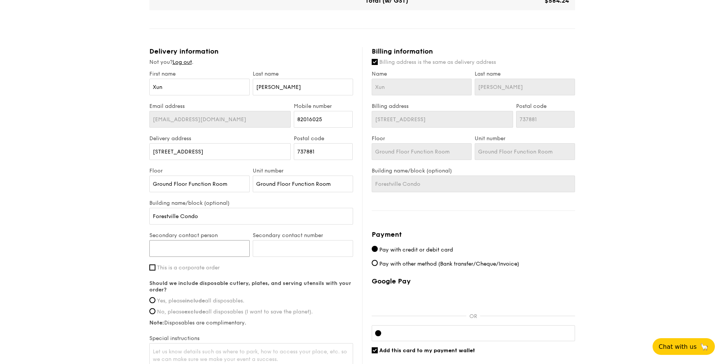
click at [206, 250] on input "Secondary contact person" at bounding box center [199, 248] width 100 height 17
type input "i"
type input "Tiffany Ng"
click at [273, 248] on input "Secondary contact number" at bounding box center [303, 248] width 100 height 17
type input "97327015"
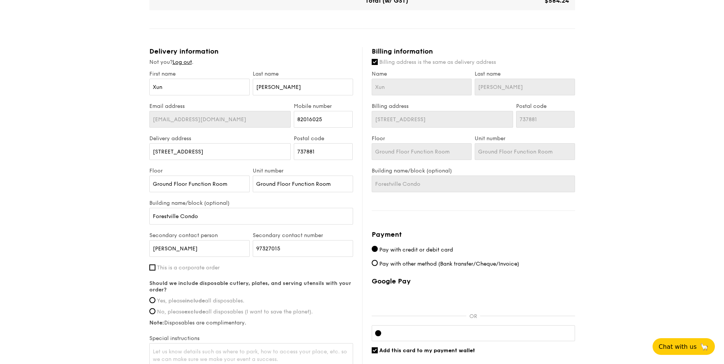
click at [112, 306] on div "1 - Select menu 2 - Select items 3 - Check out Mini Buffet $24.80 /guest ($27.0…" at bounding box center [362, 34] width 724 height 770
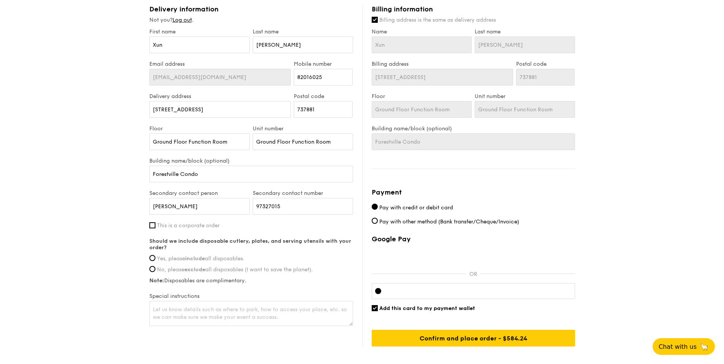
scroll to position [401, 0]
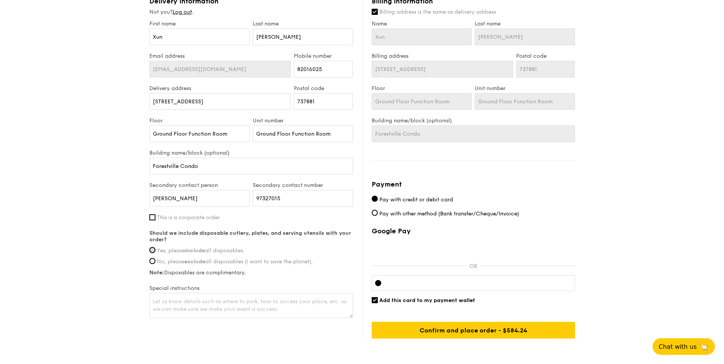
click at [151, 251] on input "Yes, please include all disposables." at bounding box center [152, 250] width 6 height 6
radio input "true"
click at [215, 301] on textarea "To enrich screen reader interactions, please activate Accessibility in Grammarl…" at bounding box center [251, 305] width 204 height 25
paste textarea "Please deliver to Ground Floor Function Room near swimming pool"
type textarea "Please deliver to Ground Floor Function Room near swimming pool"
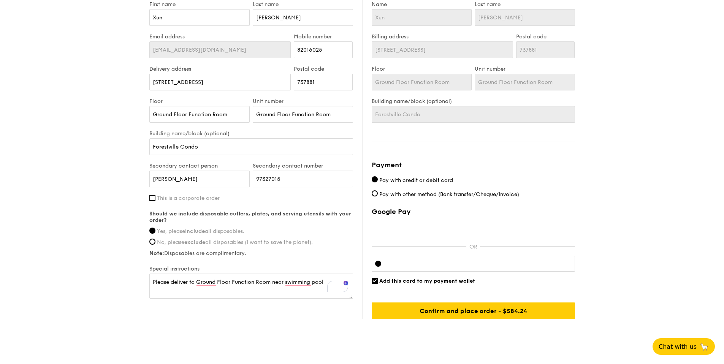
scroll to position [437, 0]
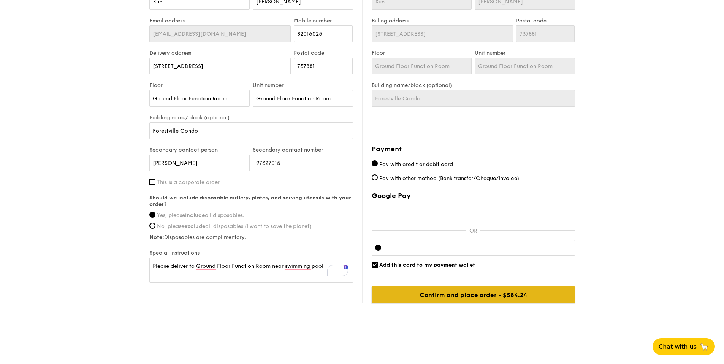
click at [467, 298] on input "Confirm and place order - $584.24" at bounding box center [473, 295] width 203 height 17
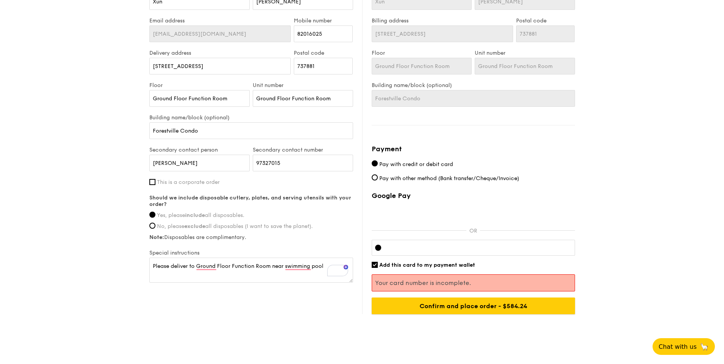
drag, startPoint x: 476, startPoint y: 307, endPoint x: 541, endPoint y: 244, distance: 91.4
click at [541, 244] on div "Google Pay OR Add this card to my payment wallet Your card number is incomplete…" at bounding box center [473, 253] width 203 height 123
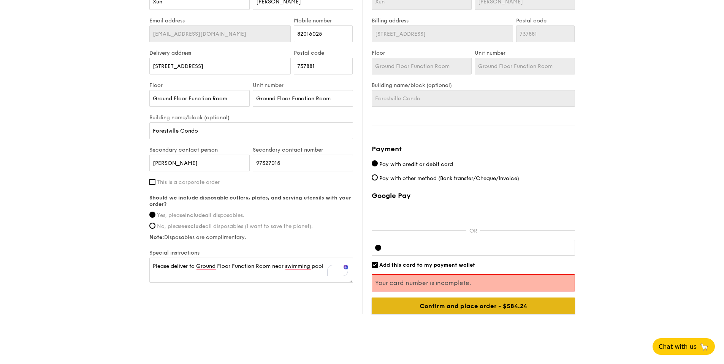
click at [531, 307] on input "Confirm and place order - $584.24" at bounding box center [473, 306] width 203 height 17
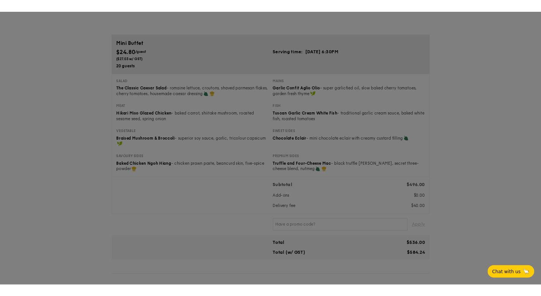
scroll to position [0, 0]
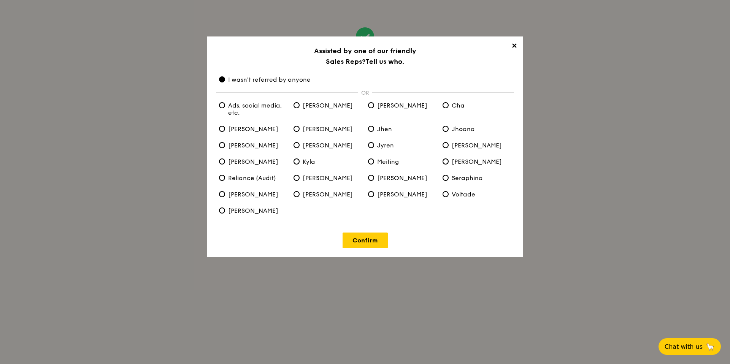
click at [374, 242] on link "Confirm" at bounding box center [364, 241] width 45 height 16
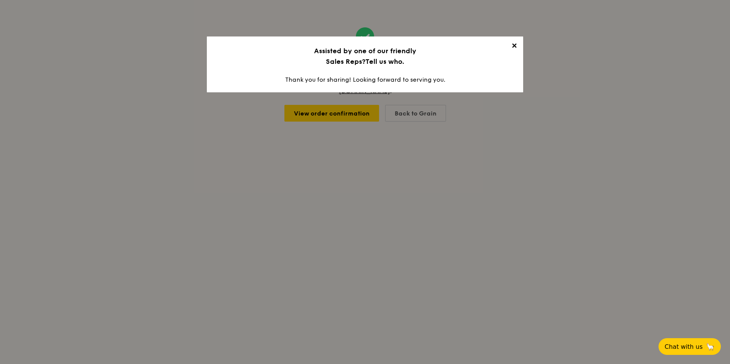
click at [514, 46] on span "✕" at bounding box center [513, 47] width 11 height 11
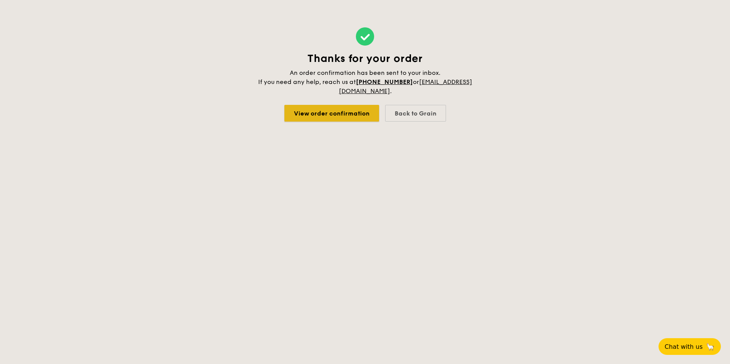
click at [347, 115] on link "View order confirmation" at bounding box center [331, 113] width 95 height 17
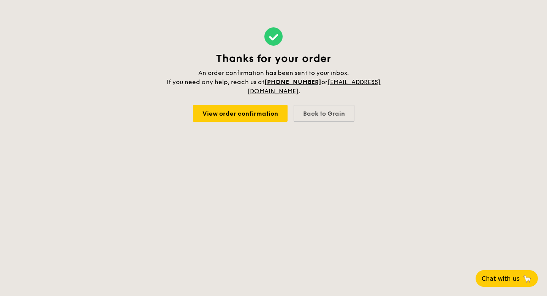
click at [142, 56] on div "Thanks for your order An order confirmation has been sent to your inbox. If you…" at bounding box center [273, 74] width 547 height 149
click at [142, 55] on div "Thanks for your order An order confirmation has been sent to your inbox. If you…" at bounding box center [273, 74] width 547 height 149
drag, startPoint x: 121, startPoint y: 214, endPoint x: 179, endPoint y: 173, distance: 70.9
click at [121, 214] on body "Thanks for your order An order confirmation has been sent to your inbox. If you…" at bounding box center [273, 148] width 547 height 296
click at [319, 117] on div "Back to Grain" at bounding box center [324, 113] width 61 height 17
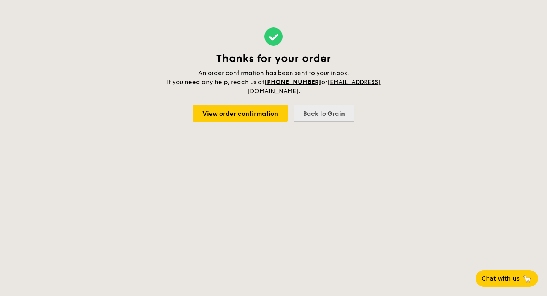
select select
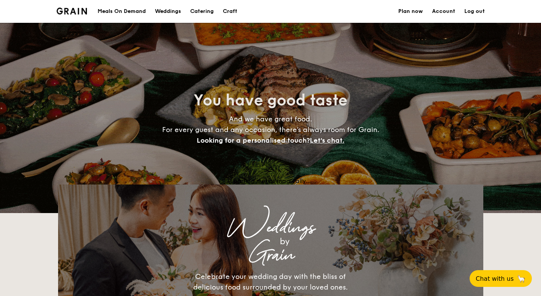
click at [320, 116] on video at bounding box center [270, 118] width 541 height 190
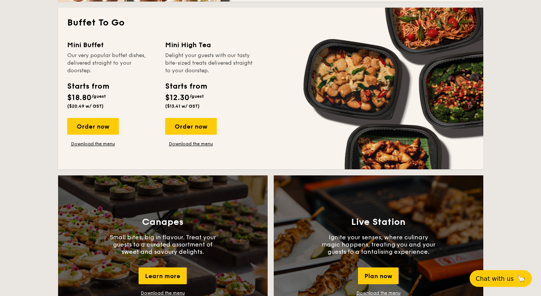
scroll to position [411, 0]
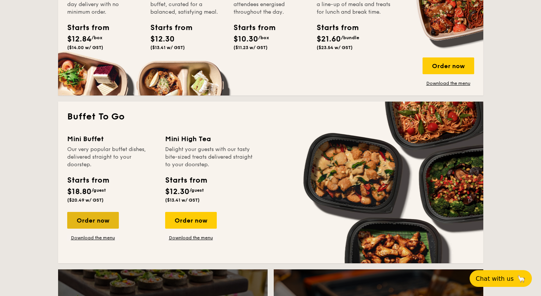
click at [110, 222] on div "Order now" at bounding box center [93, 220] width 52 height 17
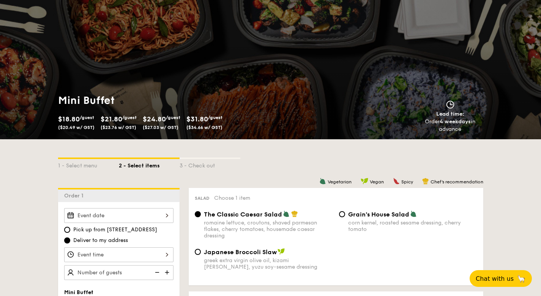
scroll to position [30, 0]
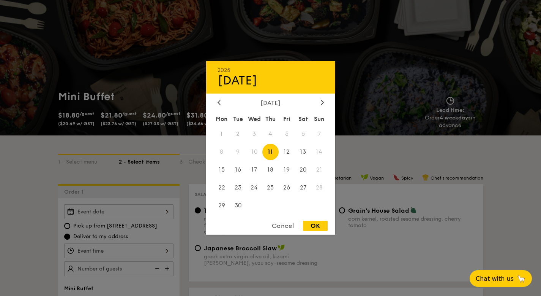
click at [142, 213] on div "2025 Sep 11 September 2025 Mon Tue Wed Thu Fri Sat Sun 1 2 3 4 5 6 7 8 9 10 11 …" at bounding box center [118, 211] width 109 height 15
click at [287, 155] on span "12" at bounding box center [287, 152] width 16 height 16
click at [315, 228] on div "OK" at bounding box center [315, 225] width 25 height 10
type input "Sep 12, 2025"
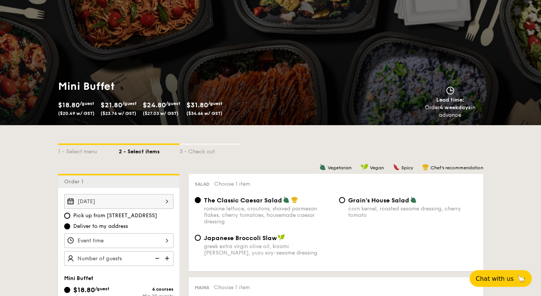
scroll to position [45, 0]
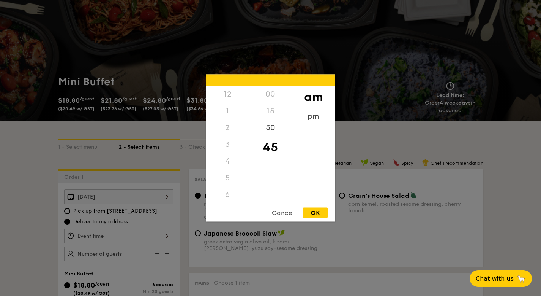
click at [152, 231] on div "12 1 2 3 4 5 6 7 8 9 10 11 00 15 30 45 am pm Cancel OK" at bounding box center [118, 235] width 109 height 15
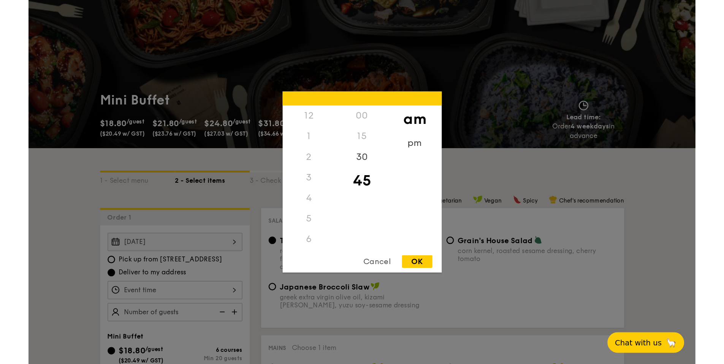
scroll to position [84, 0]
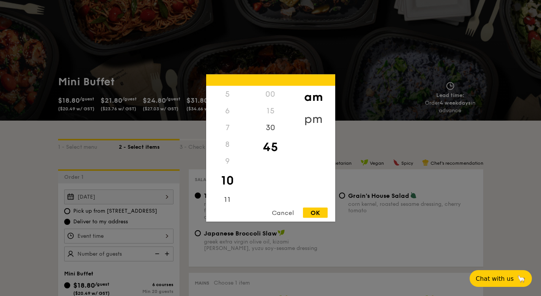
click at [309, 120] on div "pm" at bounding box center [313, 119] width 43 height 22
click at [228, 118] on div "6" at bounding box center [227, 114] width 43 height 22
click at [273, 132] on div "30" at bounding box center [270, 130] width 43 height 22
click at [318, 212] on div "OK" at bounding box center [315, 212] width 25 height 10
type input "6:30PM"
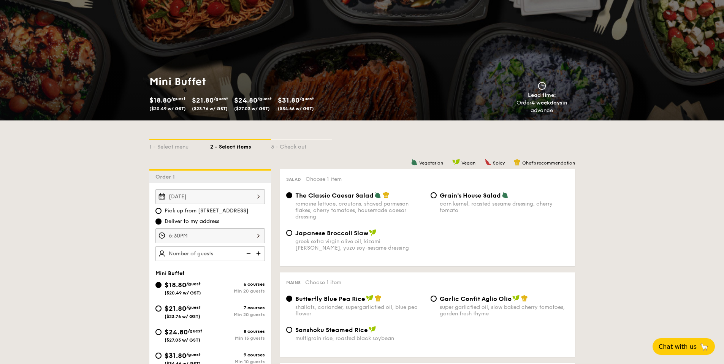
click at [239, 200] on div "Sep 12, 2025" at bounding box center [209, 196] width 109 height 15
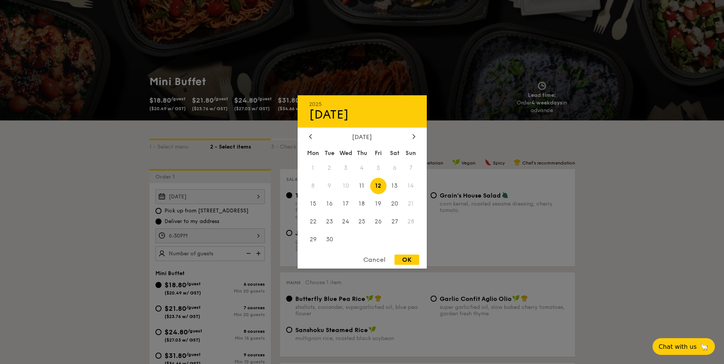
click at [136, 214] on div at bounding box center [362, 182] width 724 height 364
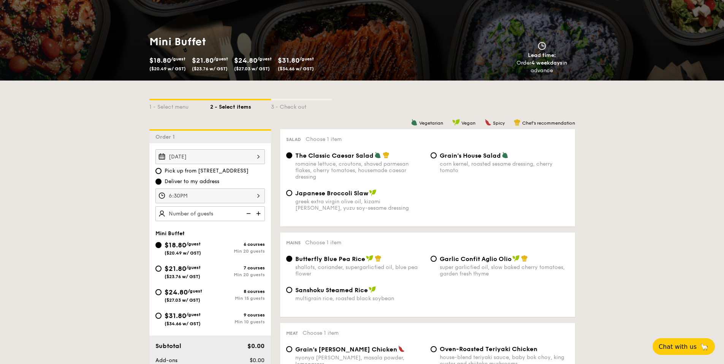
scroll to position [120, 0]
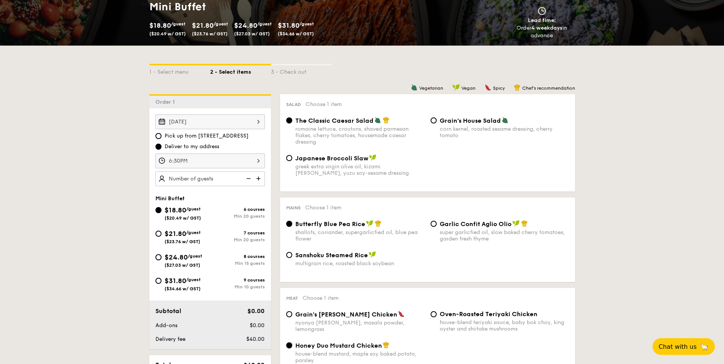
click at [160, 259] on input "$24.80 /guest ($27.03 w/ GST) 8 courses Min 15 guests" at bounding box center [158, 257] width 6 height 6
radio input "true"
radio input "false"
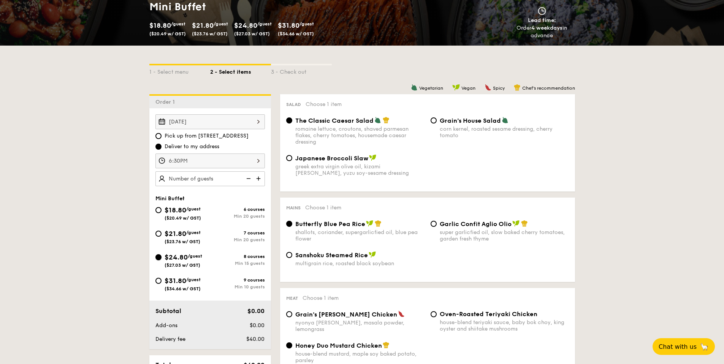
radio input "true"
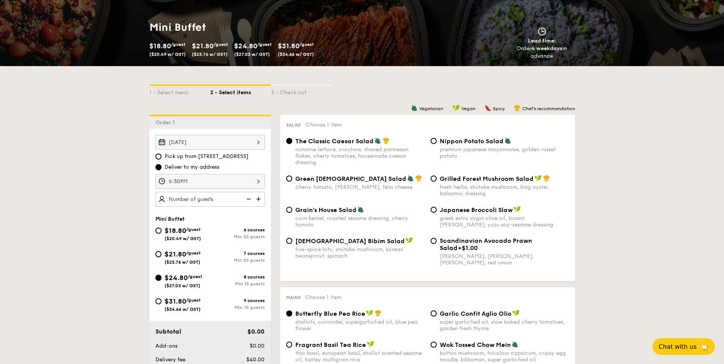
scroll to position [101, 0]
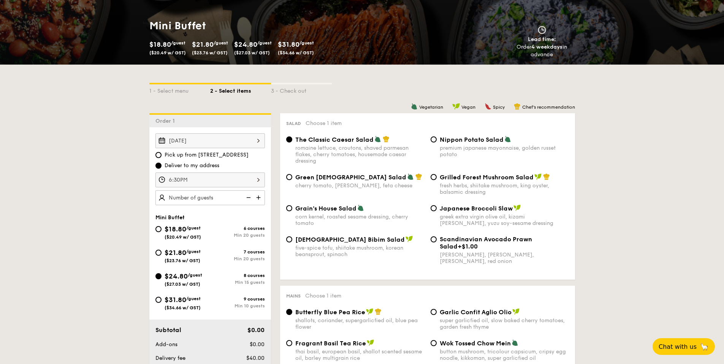
click at [258, 198] on img at bounding box center [258, 197] width 11 height 14
type input "15 guests"
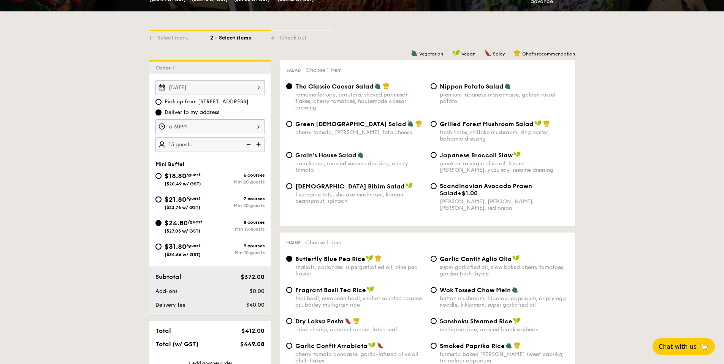
scroll to position [167, 0]
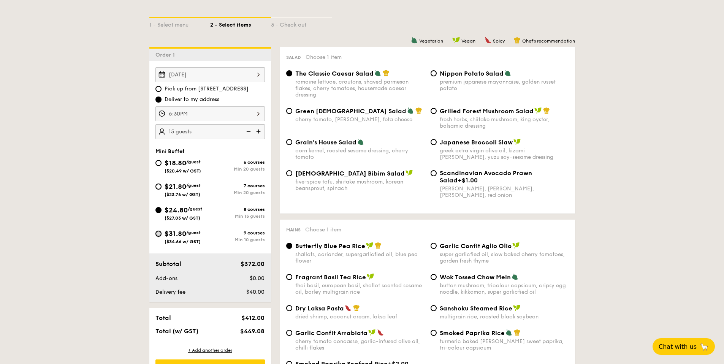
click at [157, 235] on input "$31.80 /guest ($34.66 w/ GST) 9 courses Min 10 guests" at bounding box center [158, 234] width 6 height 6
radio input "true"
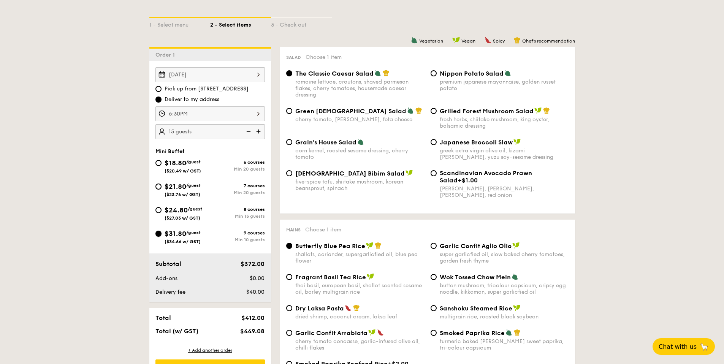
radio input "true"
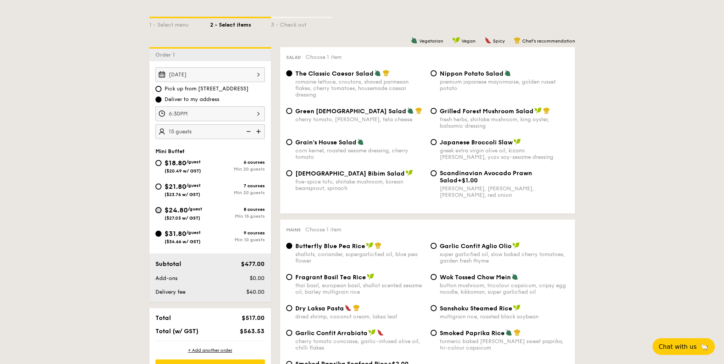
click at [157, 212] on input "$24.80 /guest ($27.03 w/ GST) 8 courses Min 15 guests" at bounding box center [158, 210] width 6 height 6
radio input "true"
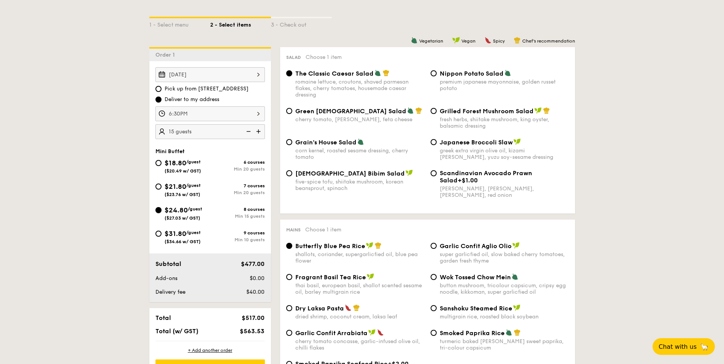
radio input "true"
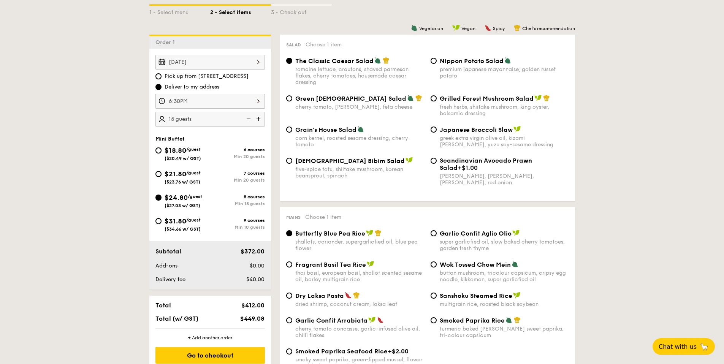
scroll to position [180, 0]
click at [436, 234] on input "Garlic Confit Aglio Olio super garlicfied oil, slow baked cherry tomatoes, gard…" at bounding box center [434, 233] width 6 height 6
radio input "true"
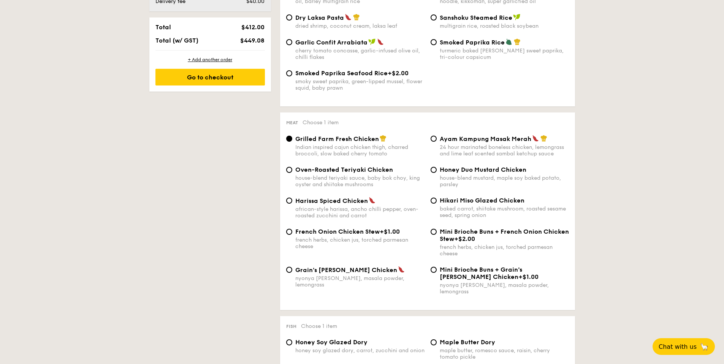
scroll to position [459, 0]
click at [435, 200] on input "Hikari Miso Glazed Chicken baked carrot, shiitake mushroom, roasted sesame seed…" at bounding box center [434, 200] width 6 height 6
radio input "true"
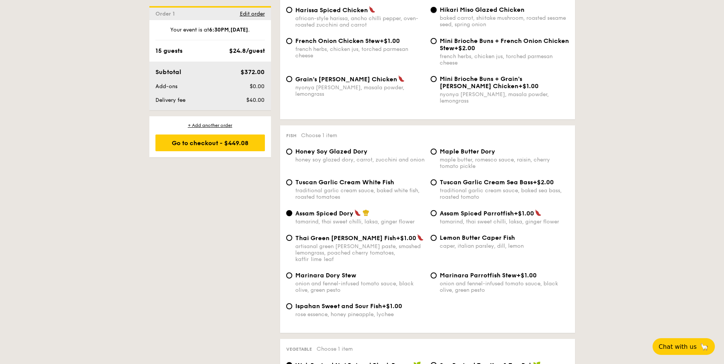
scroll to position [695, 0]
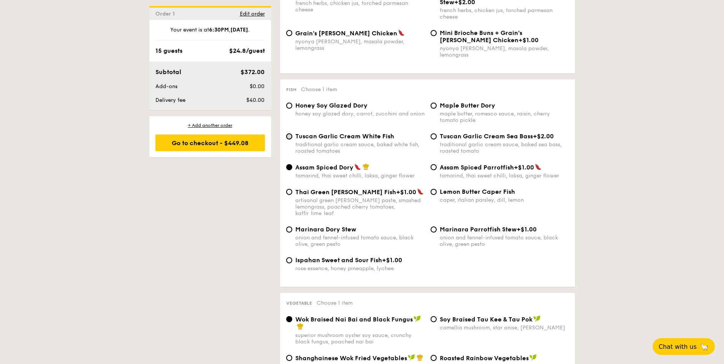
click at [287, 133] on input "Tuscan Garlic Cream White Fish traditional garlic cream sauce, baked white fish…" at bounding box center [289, 136] width 6 height 6
radio input "true"
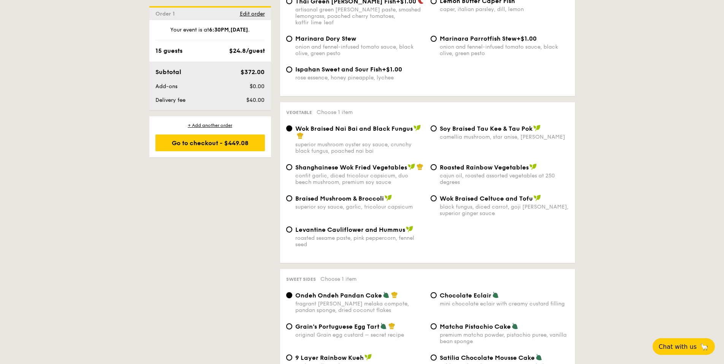
scroll to position [888, 0]
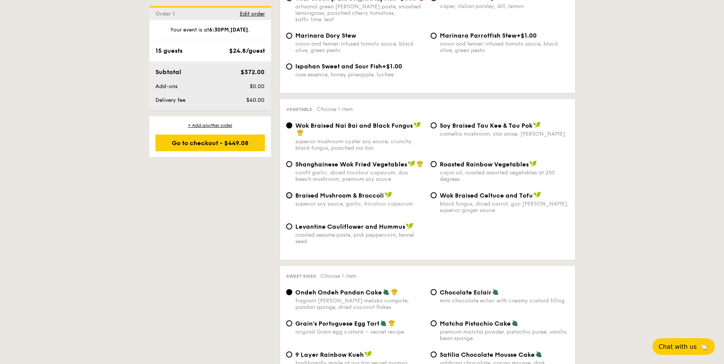
click at [291, 192] on input "Braised Mushroom & Broccoli superior soy sauce, garlic, tricolour capsicum" at bounding box center [289, 195] width 6 height 6
radio input "true"
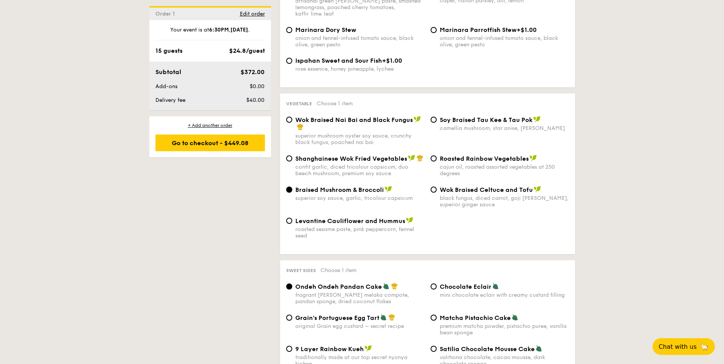
scroll to position [895, 0]
click at [453, 217] on div "Levantine Cauliflower and Hummus roasted sesame paste, pink peppercorn, fennel …" at bounding box center [427, 232] width 289 height 31
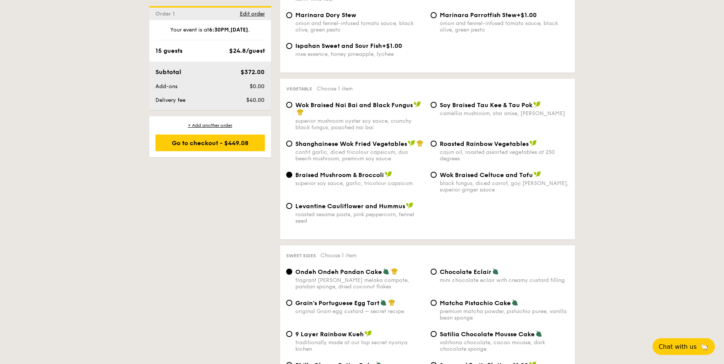
scroll to position [1070, 0]
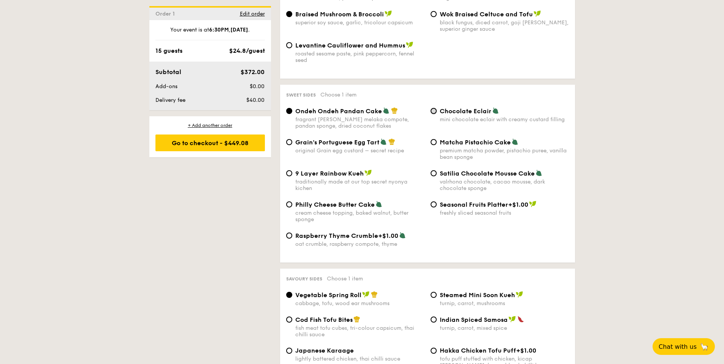
click at [431, 108] on input "Chocolate Eclair mini chocolate eclair with creamy custard filling" at bounding box center [434, 111] width 6 height 6
radio input "true"
click at [599, 193] on div "1 - Select menu 2 - Select items 3 - Check out Order 1 Sep 12, 2025 Pick up fro…" at bounding box center [362, 263] width 724 height 2334
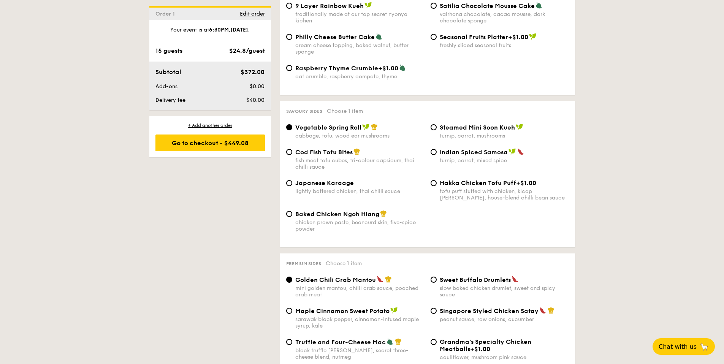
scroll to position [1239, 0]
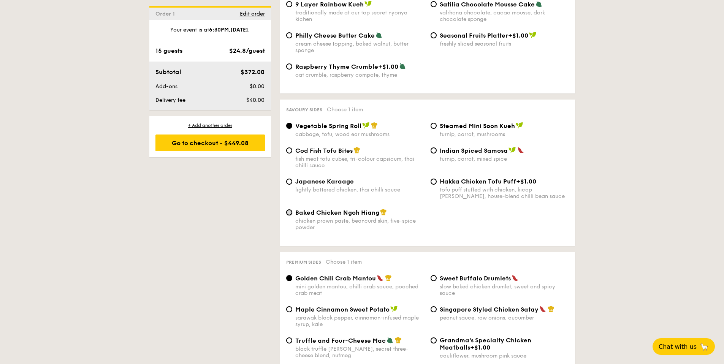
click at [288, 209] on input "Baked Chicken Ngoh Hiang chicken prawn paste, beancurd skin, five-spice powder" at bounding box center [289, 212] width 6 height 6
radio input "true"
click at [483, 213] on div "Baked Chicken Ngoh Hiang chicken prawn paste, beancurd skin, five-spice powder" at bounding box center [427, 224] width 289 height 31
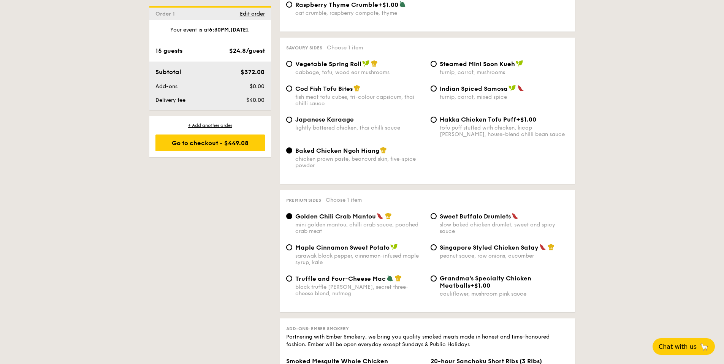
scroll to position [1313, 0]
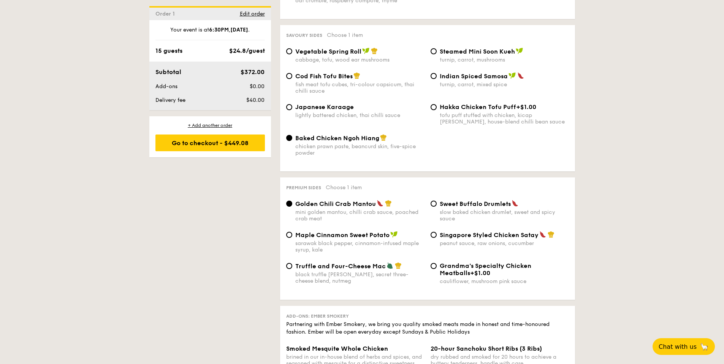
click at [301, 262] on div "Truffle and Four-Cheese Mac black truffle pate, brie, secret three-cheese blend…" at bounding box center [359, 273] width 129 height 22
click at [292, 263] on input "Truffle and Four-Cheese Mac black truffle pate, brie, secret three-cheese blend…" at bounding box center [289, 266] width 6 height 6
radio input "true"
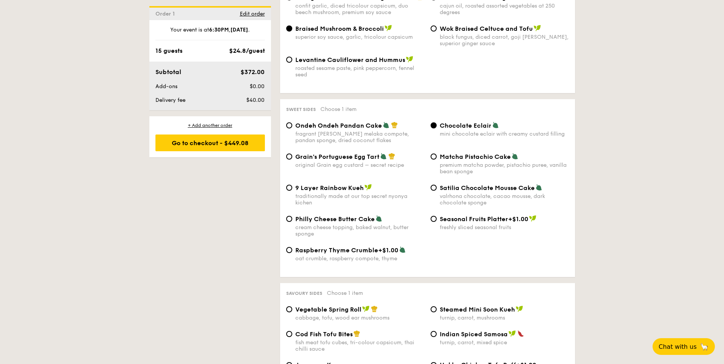
scroll to position [959, 0]
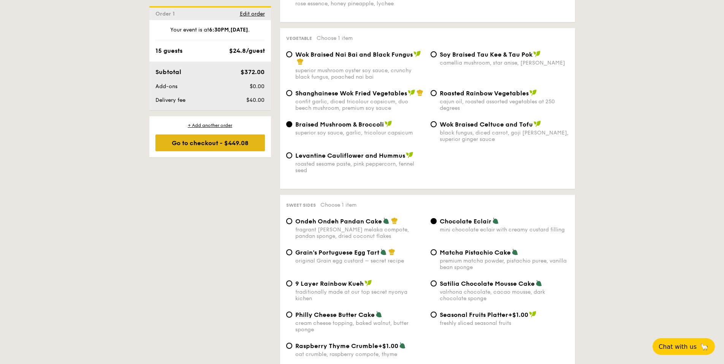
click at [212, 146] on div "Go to checkout - $449.08" at bounding box center [209, 143] width 109 height 17
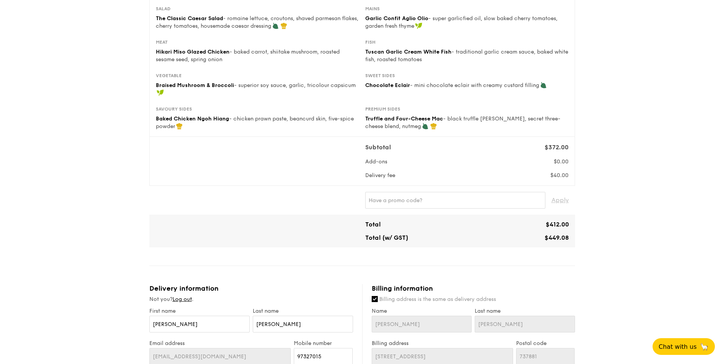
scroll to position [340, 0]
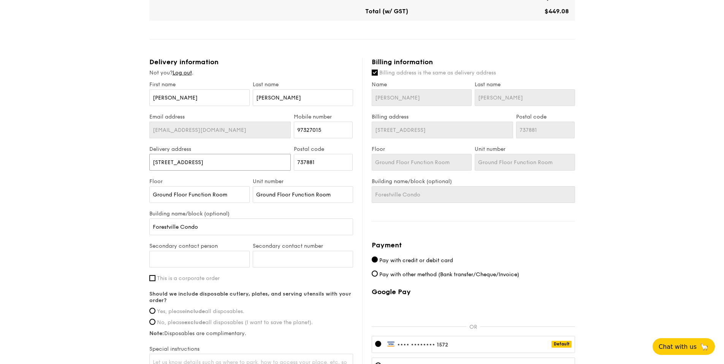
click at [265, 163] on input "24 Woodlands Drive 16" at bounding box center [220, 162] width 142 height 17
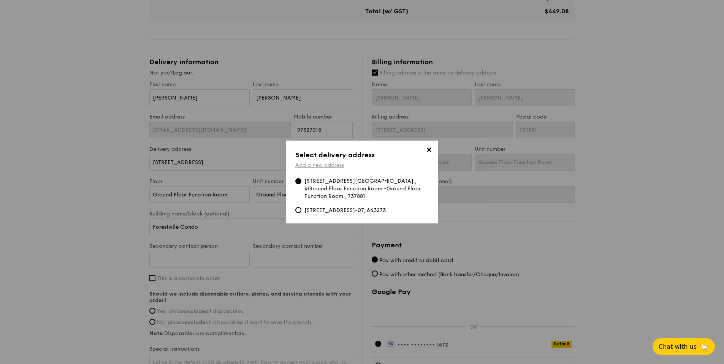
click at [334, 165] on link "Add a new address" at bounding box center [319, 165] width 49 height 6
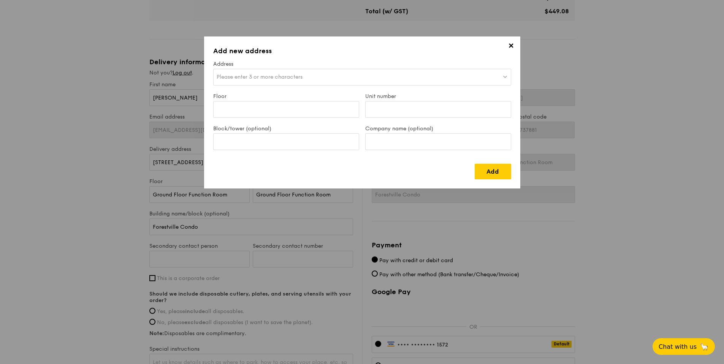
click at [273, 82] on div "Please enter 3 or more characters" at bounding box center [362, 77] width 298 height 17
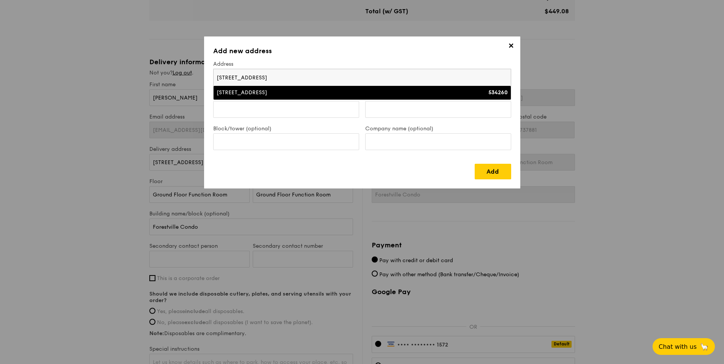
type input "78 hougang ave"
click at [315, 99] on li "78 Hougang Avenue 7 534260" at bounding box center [362, 93] width 297 height 14
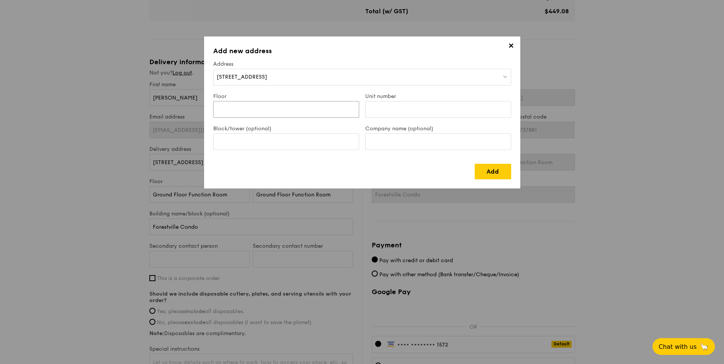
click at [309, 111] on input "Floor" at bounding box center [286, 109] width 146 height 17
type input "#"
type input "10"
click at [385, 112] on input "Unit number" at bounding box center [438, 109] width 146 height 17
type input "26"
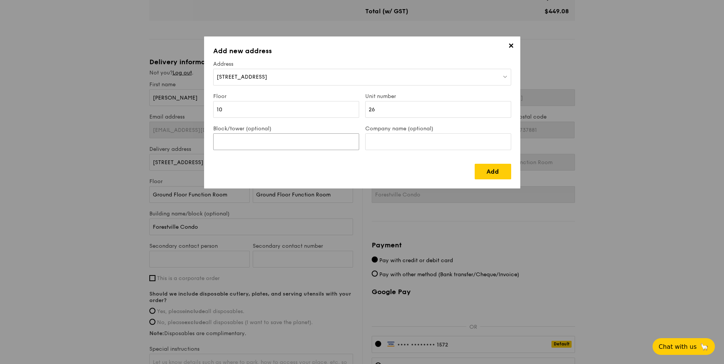
click at [287, 146] on input "Block/tower (optional)" at bounding box center [286, 141] width 146 height 17
type input "78"
click at [385, 144] on input "Company name (optional)" at bounding box center [438, 141] width 146 height 17
type input "The Florida Condo"
click at [488, 167] on link "Add" at bounding box center [493, 172] width 36 height 16
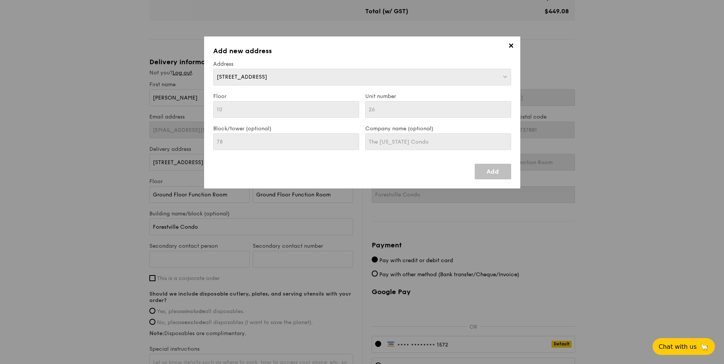
type input "78 Hougang Avenue 7"
type input "534260"
type input "10"
type input "26"
type input "78"
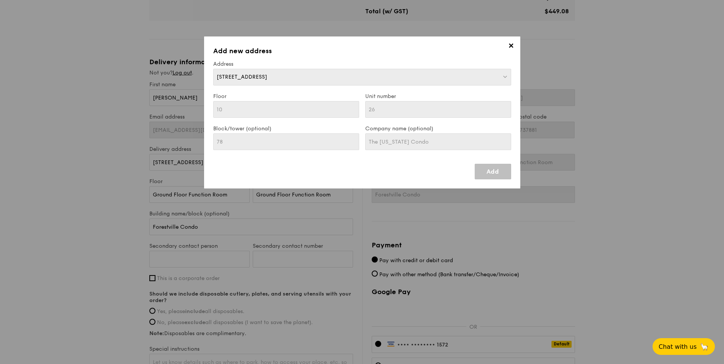
type input "78 Hougang Avenue 7"
type input "534260"
type input "10"
type input "26"
type input "78"
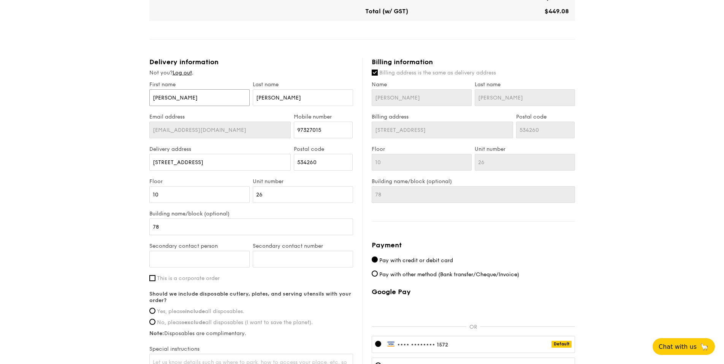
click at [188, 95] on input "Tiffany" at bounding box center [199, 97] width 100 height 17
type input "Tiffan"
type input "Tiffa"
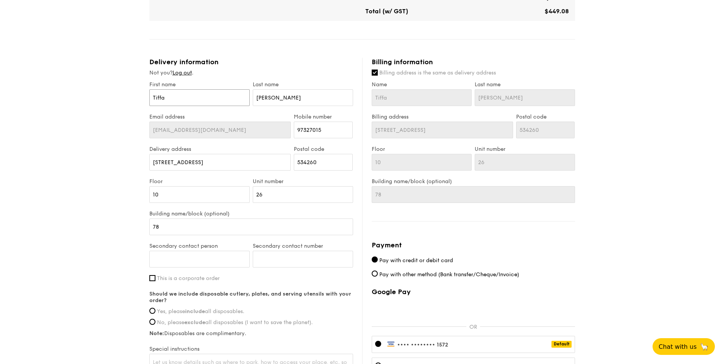
type input "Tiff"
type input "Tif"
type input "Ti"
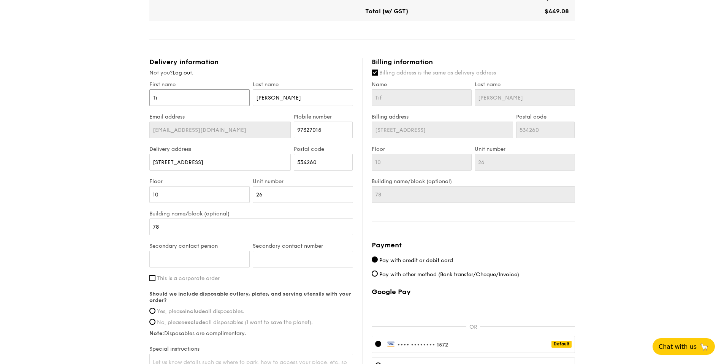
type input "Ti"
click at [273, 98] on input "Ng" at bounding box center [303, 97] width 100 height 17
click at [101, 233] on div "1 - Select menu 2 - Select items 3 - Check out Mini Buffet $24.80 /guest ($27.0…" at bounding box center [362, 56] width 724 height 792
click at [249, 135] on div "Email address raelyn0802@hotmail.com Mobile number 97327015" at bounding box center [251, 130] width 207 height 32
click at [340, 127] on input "82182399" at bounding box center [323, 130] width 59 height 17
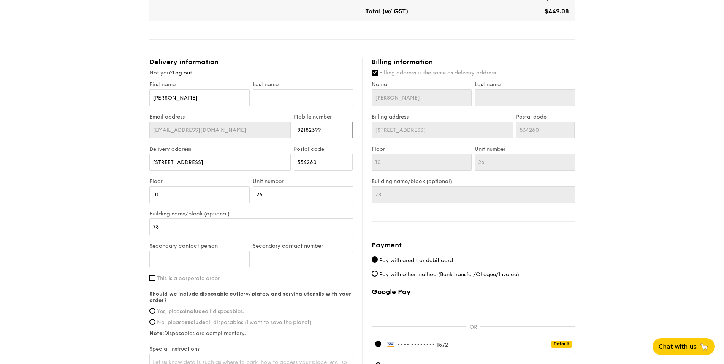
click at [323, 133] on input "82182399" at bounding box center [323, 130] width 59 height 17
drag, startPoint x: 312, startPoint y: 130, endPoint x: 316, endPoint y: 132, distance: 5.1
click at [312, 130] on input "82182399" at bounding box center [323, 130] width 59 height 17
click at [117, 164] on div "1 - Select menu 2 - Select items 3 - Check out Mini Buffet $24.80 /guest ($27.0…" at bounding box center [362, 56] width 724 height 792
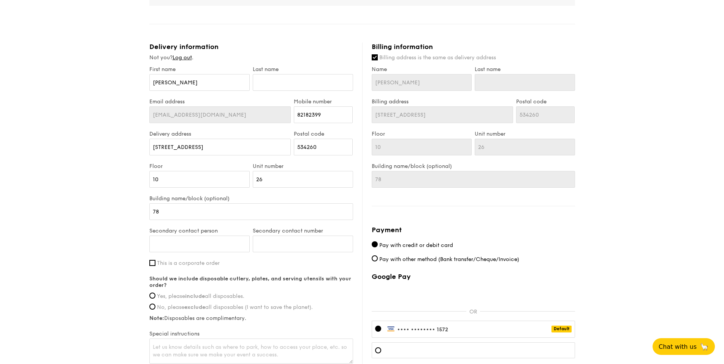
scroll to position [357, 0]
click at [195, 239] on input "Secondary contact person" at bounding box center [199, 242] width 100 height 17
click at [280, 247] on input "Secondary contact number" at bounding box center [303, 242] width 100 height 17
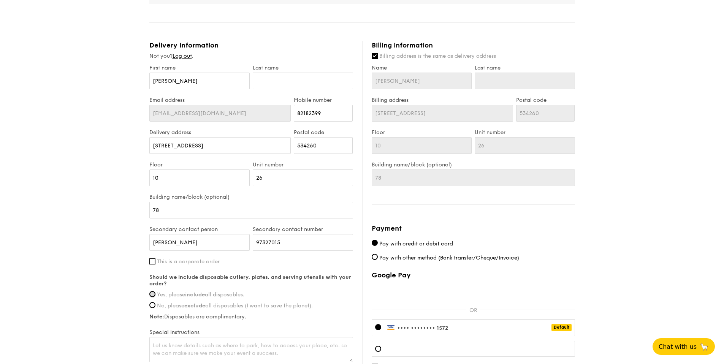
click at [151, 293] on input "Yes, please include all disposables." at bounding box center [152, 294] width 6 height 6
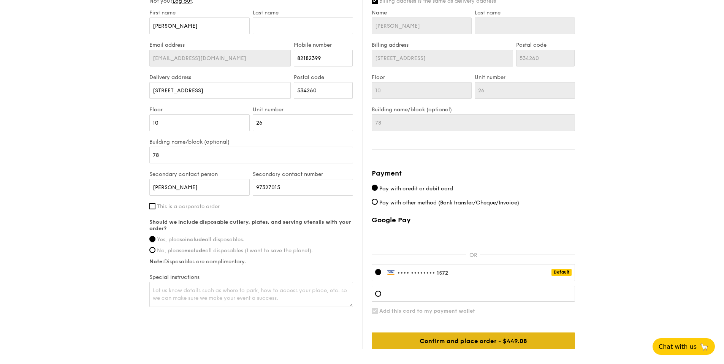
scroll to position [413, 0]
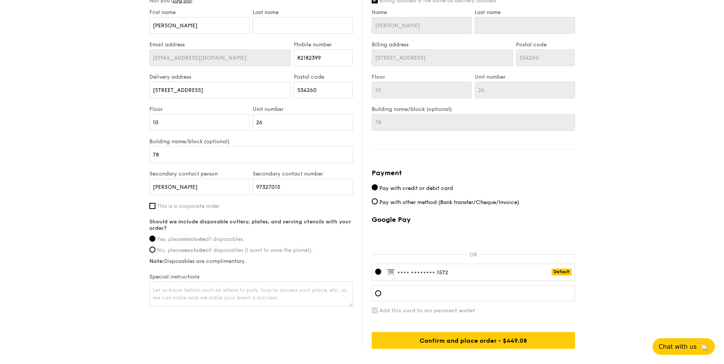
click at [503, 275] on div "•••• •••• •••• 1572 Default" at bounding box center [473, 272] width 203 height 17
click at [540, 340] on input "Confirm and place order - $449.08" at bounding box center [473, 340] width 203 height 17
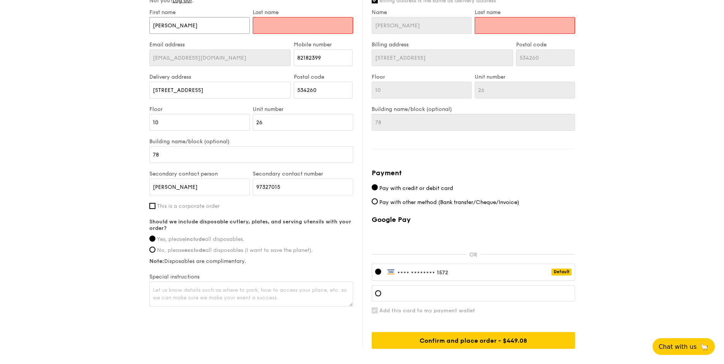
drag, startPoint x: 161, startPoint y: 27, endPoint x: 172, endPoint y: 31, distance: 12.1
click at [161, 27] on input "Zhi Yong" at bounding box center [199, 25] width 100 height 17
click at [303, 25] on input "text" at bounding box center [303, 25] width 100 height 17
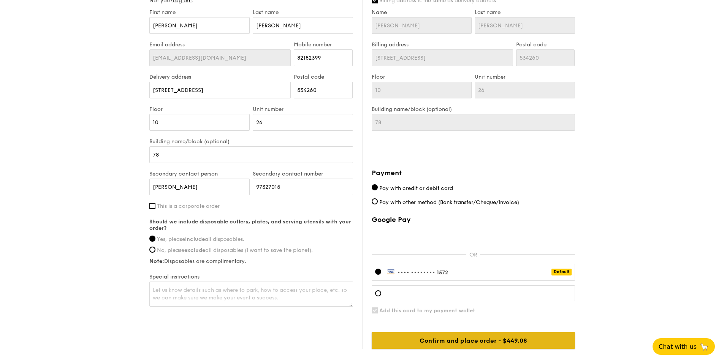
click at [477, 338] on input "Confirm and place order - $449.08" at bounding box center [473, 340] width 203 height 17
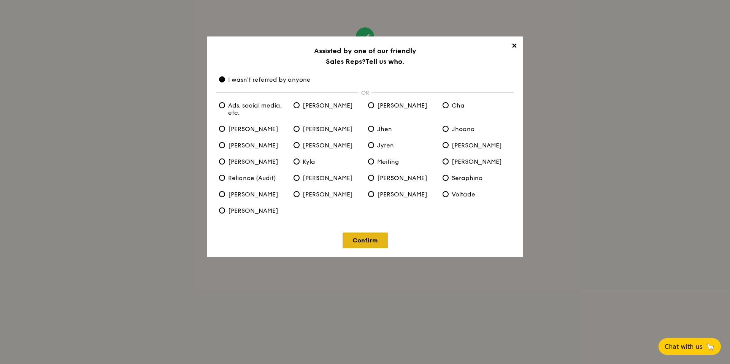
click at [371, 242] on link "Confirm" at bounding box center [364, 241] width 45 height 16
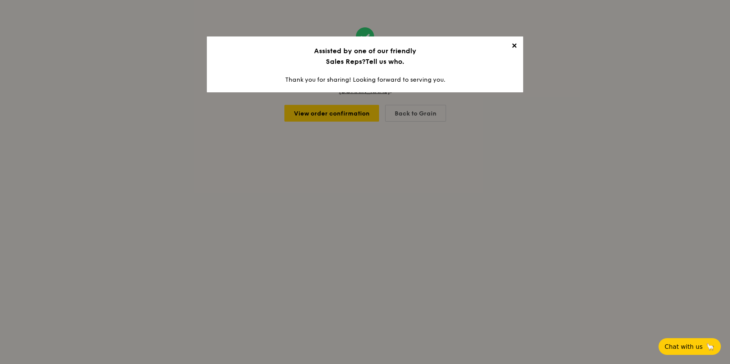
click at [518, 46] on span "✕" at bounding box center [513, 47] width 11 height 11
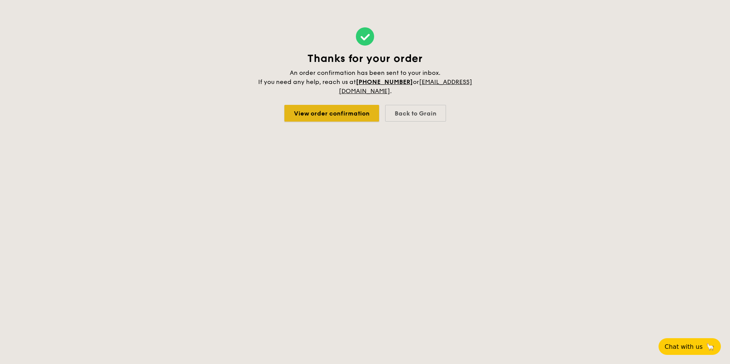
click at [345, 116] on link "View order confirmation" at bounding box center [331, 113] width 95 height 17
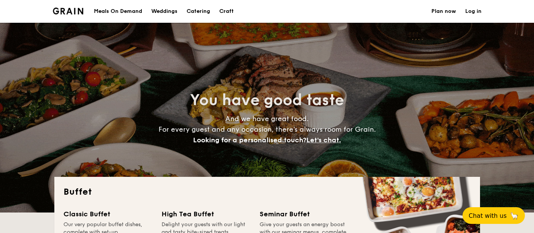
select select
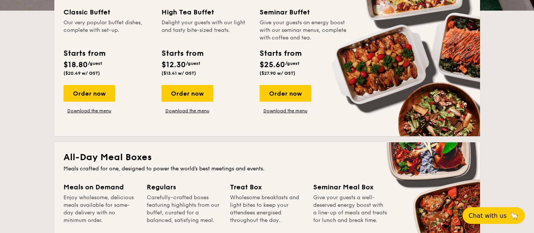
scroll to position [202, 0]
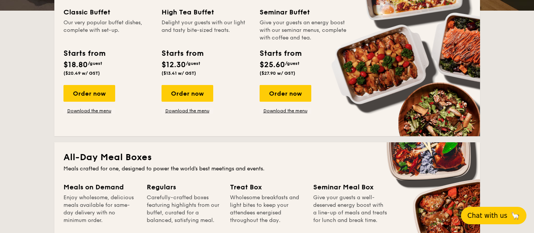
click at [508, 216] on button "Chat with us 🦙" at bounding box center [493, 215] width 65 height 17
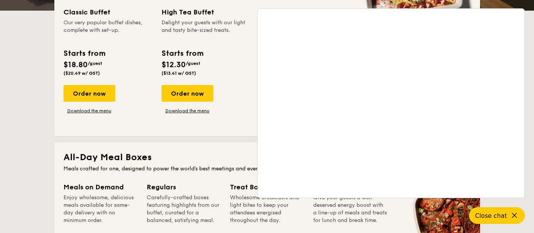
scroll to position [0, 0]
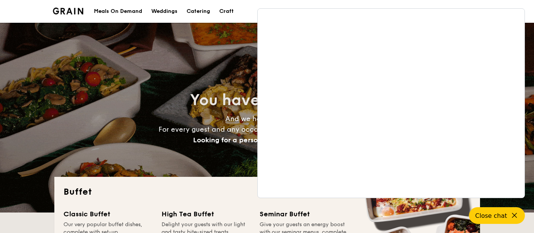
click at [78, 12] on img at bounding box center [68, 11] width 31 height 7
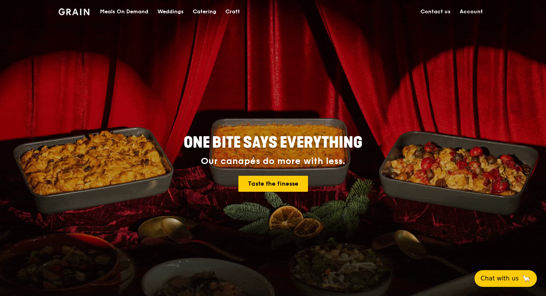
click at [468, 12] on link "Account" at bounding box center [471, 11] width 32 height 23
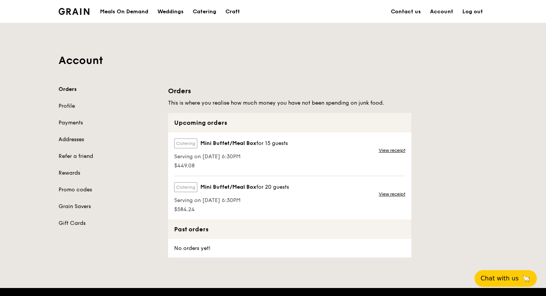
click at [85, 140] on link "Addresses" at bounding box center [109, 140] width 100 height 8
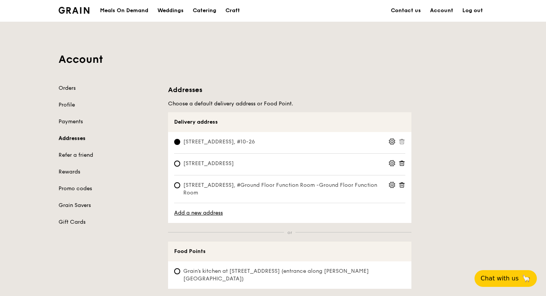
scroll to position [2, 0]
click at [69, 89] on link "Orders" at bounding box center [109, 88] width 100 height 8
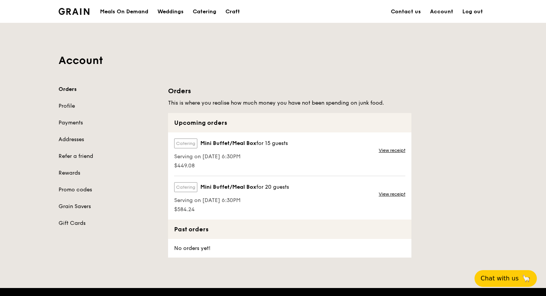
click at [295, 162] on div "Catering Mini Buffet/Meal Box for 15 guests Serving on 12 Sep 2025, 6:30PM $449…" at bounding box center [289, 153] width 243 height 43
click at [182, 143] on label "Catering" at bounding box center [185, 143] width 23 height 10
drag, startPoint x: 242, startPoint y: 164, endPoint x: 258, endPoint y: 163, distance: 15.6
click at [251, 164] on span "$449.08" at bounding box center [231, 166] width 114 height 8
click at [330, 153] on div "Catering Mini Buffet/Meal Box for 15 guests Serving on 12 Sep 2025, 6:30PM $449…" at bounding box center [289, 153] width 243 height 43
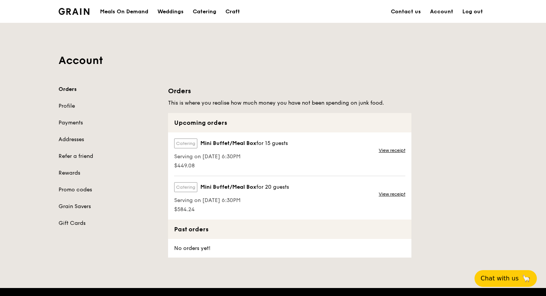
click at [361, 161] on div "Catering Mini Buffet/Meal Box for 15 guests Serving on 12 Sep 2025, 6:30PM $449…" at bounding box center [289, 153] width 243 height 43
